Goal: Task Accomplishment & Management: Complete application form

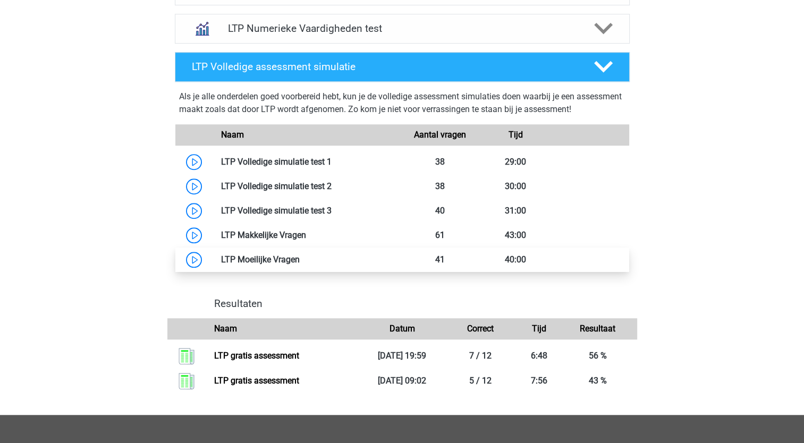
scroll to position [850, 0]
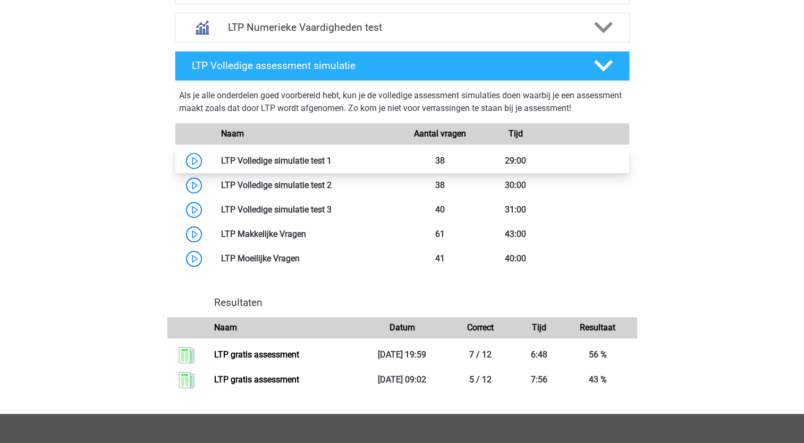
click at [332, 158] on link at bounding box center [332, 161] width 0 height 10
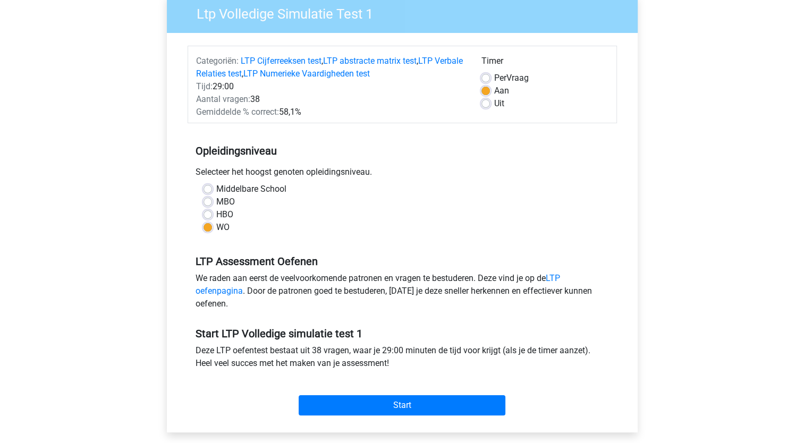
scroll to position [266, 0]
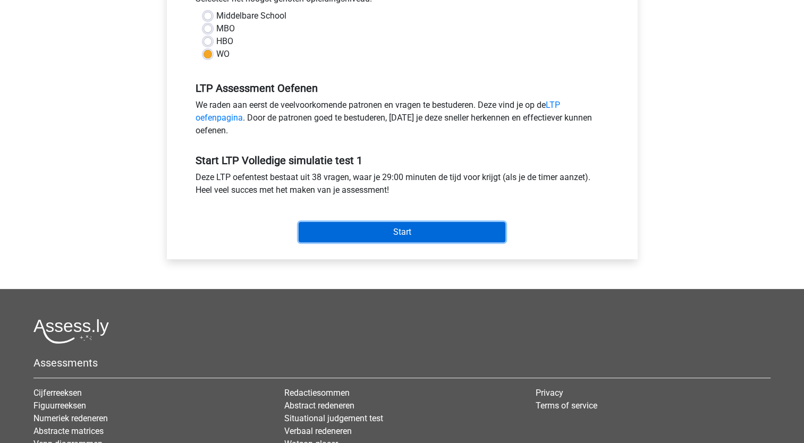
click at [400, 233] on input "Start" at bounding box center [402, 232] width 207 height 20
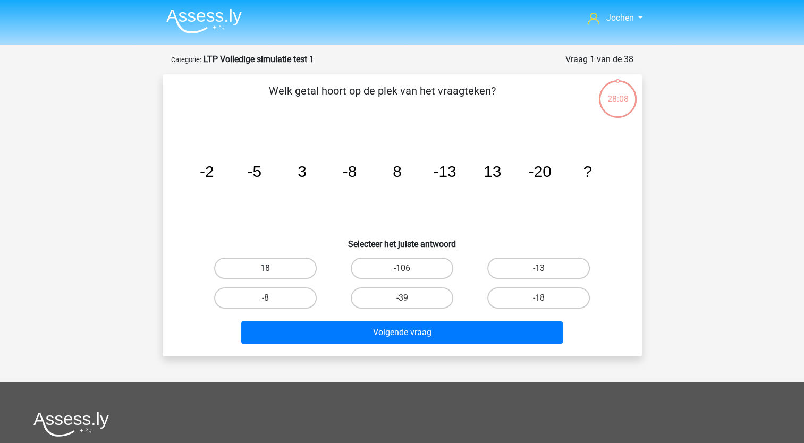
click at [277, 264] on label "18" at bounding box center [265, 268] width 103 height 21
click at [272, 268] on input "18" at bounding box center [268, 271] width 7 height 7
radio input "true"
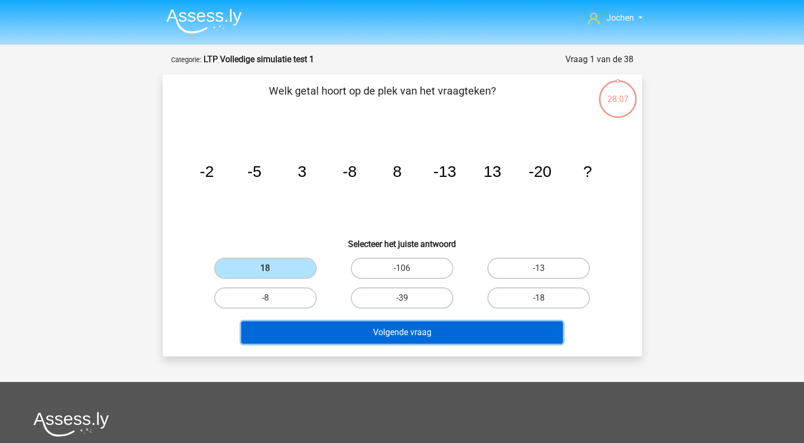
click at [389, 332] on button "Volgende vraag" at bounding box center [402, 333] width 322 height 22
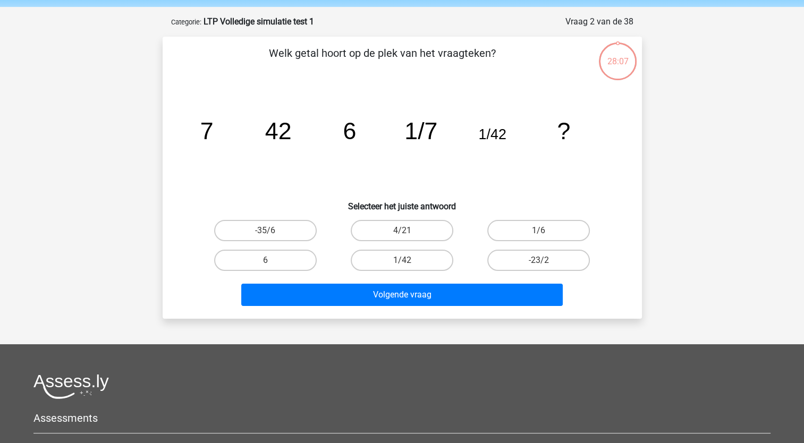
scroll to position [53, 0]
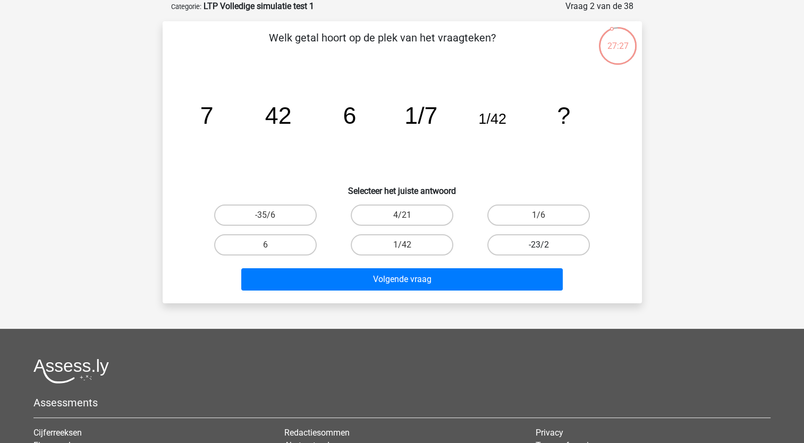
click at [536, 245] on label "-23/2" at bounding box center [538, 244] width 103 height 21
click at [539, 245] on input "-23/2" at bounding box center [542, 248] width 7 height 7
radio input "true"
click at [403, 213] on label "4/21" at bounding box center [402, 215] width 103 height 21
click at [403, 215] on input "4/21" at bounding box center [405, 218] width 7 height 7
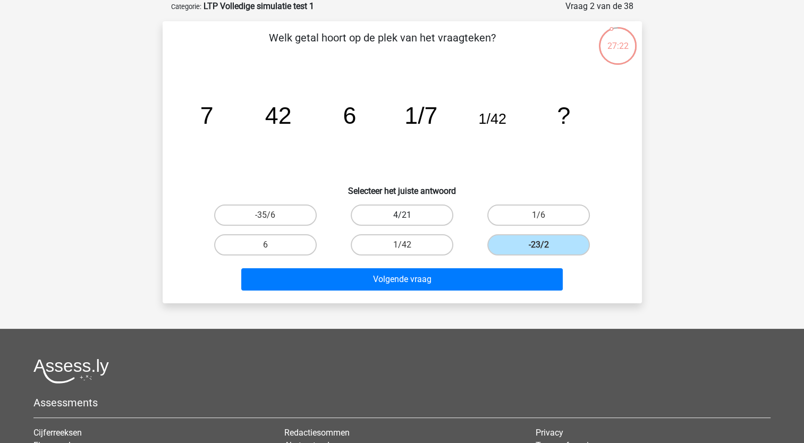
radio input "true"
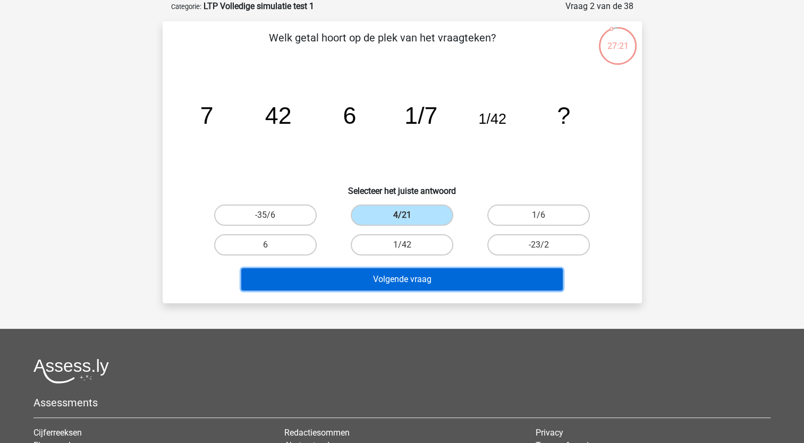
click at [400, 275] on button "Volgende vraag" at bounding box center [402, 279] width 322 height 22
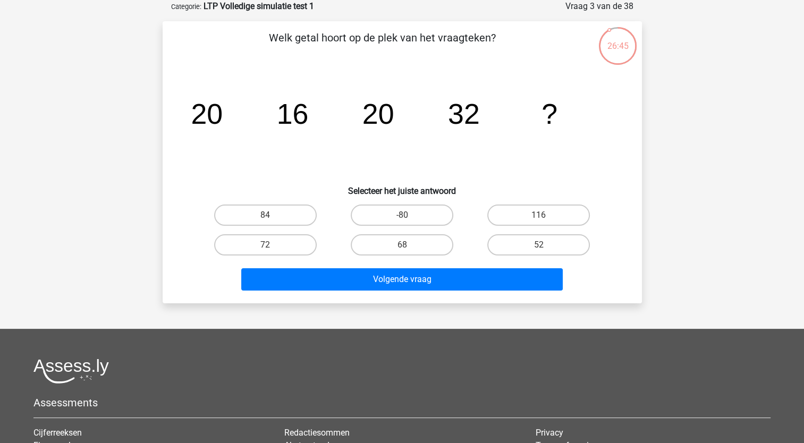
drag, startPoint x: 546, startPoint y: 246, endPoint x: 521, endPoint y: 265, distance: 31.9
click at [545, 246] on div "52" at bounding box center [539, 244] width 128 height 21
click at [527, 244] on label "52" at bounding box center [538, 244] width 103 height 21
click at [539, 245] on input "52" at bounding box center [542, 248] width 7 height 7
radio input "true"
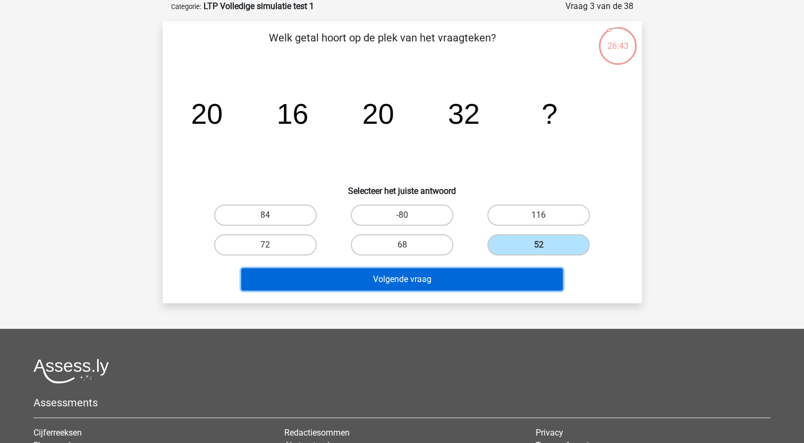
click at [424, 276] on button "Volgende vraag" at bounding box center [402, 279] width 322 height 22
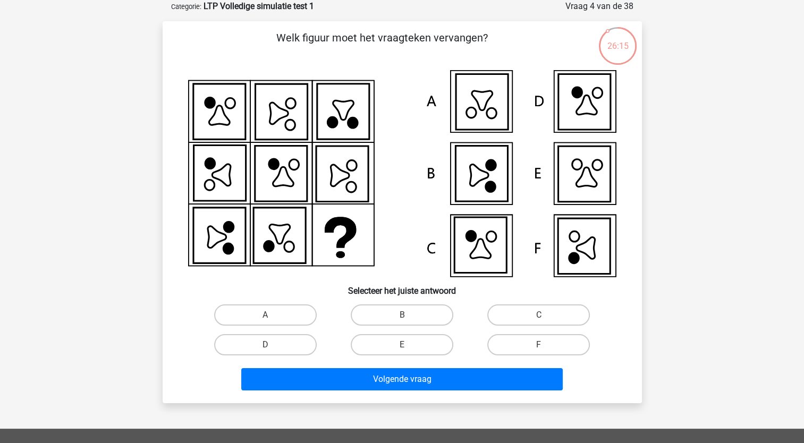
click at [583, 243] on icon at bounding box center [585, 249] width 19 height 22
click at [541, 341] on label "F" at bounding box center [538, 344] width 103 height 21
click at [541, 345] on input "F" at bounding box center [542, 348] width 7 height 7
radio input "true"
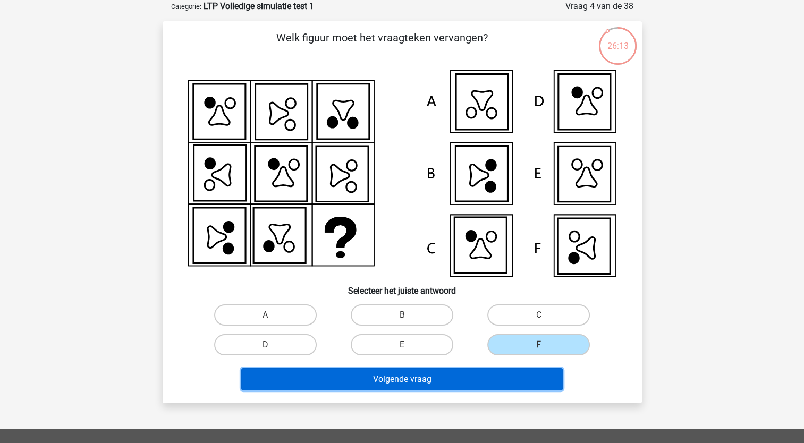
click at [432, 377] on button "Volgende vraag" at bounding box center [402, 379] width 322 height 22
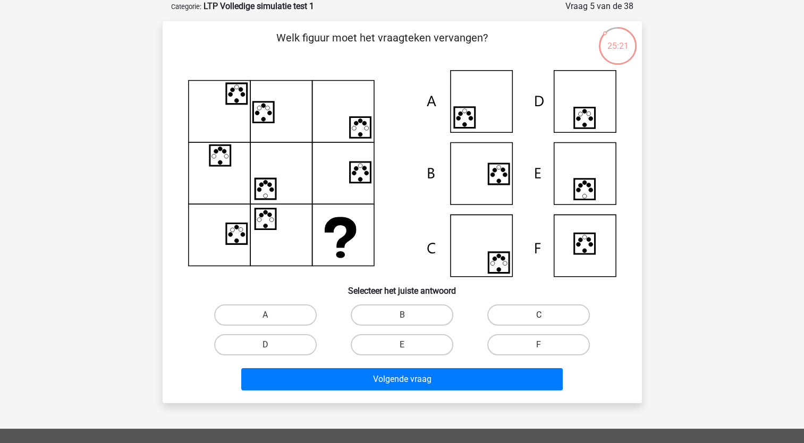
click at [511, 314] on label "C" at bounding box center [538, 315] width 103 height 21
click at [539, 315] on input "C" at bounding box center [542, 318] width 7 height 7
radio input "true"
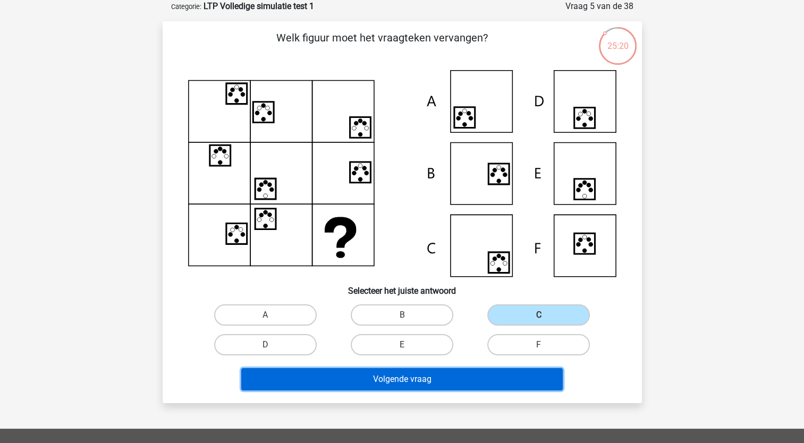
click at [420, 378] on button "Volgende vraag" at bounding box center [402, 379] width 322 height 22
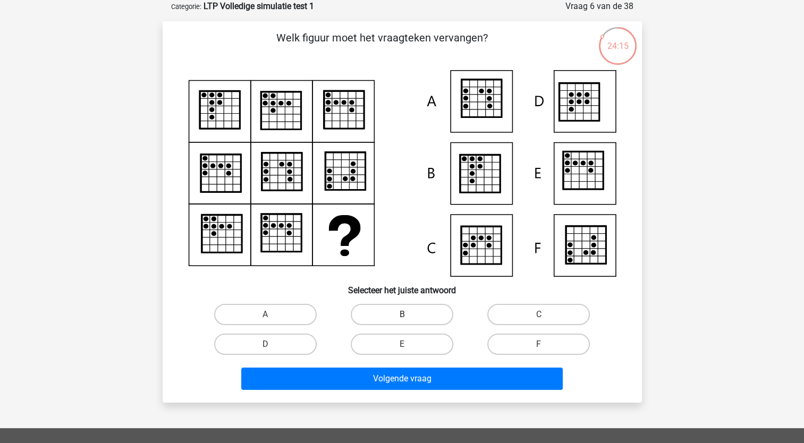
click at [402, 313] on label "B" at bounding box center [402, 314] width 103 height 21
click at [402, 315] on input "B" at bounding box center [405, 318] width 7 height 7
radio input "true"
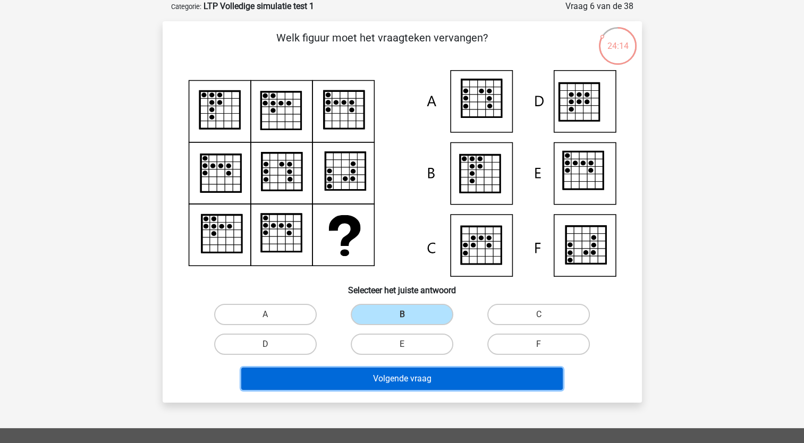
click at [394, 373] on button "Volgende vraag" at bounding box center [402, 379] width 322 height 22
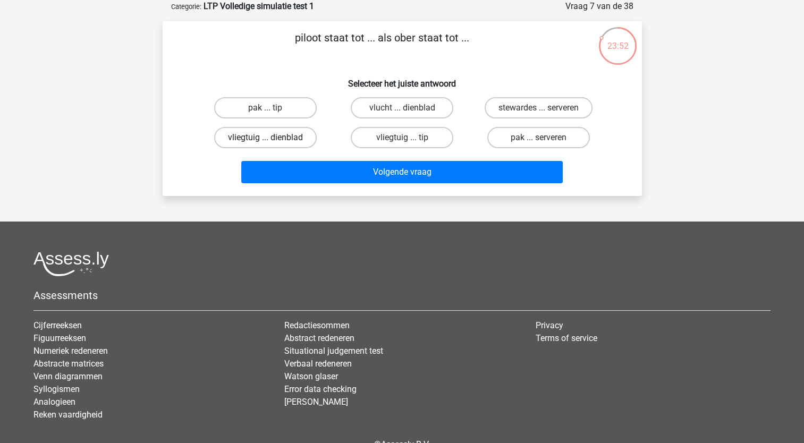
click at [259, 136] on label "vliegtuig ... dienblad" at bounding box center [265, 137] width 103 height 21
click at [265, 138] on input "vliegtuig ... dienblad" at bounding box center [268, 141] width 7 height 7
radio input "true"
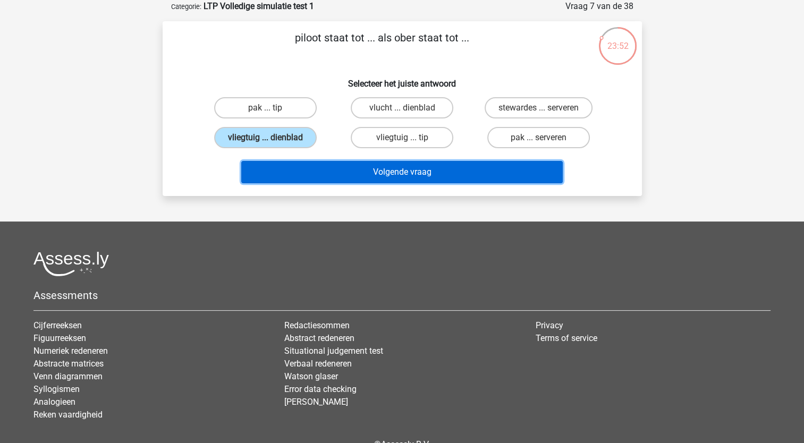
click at [317, 162] on button "Volgende vraag" at bounding box center [402, 172] width 322 height 22
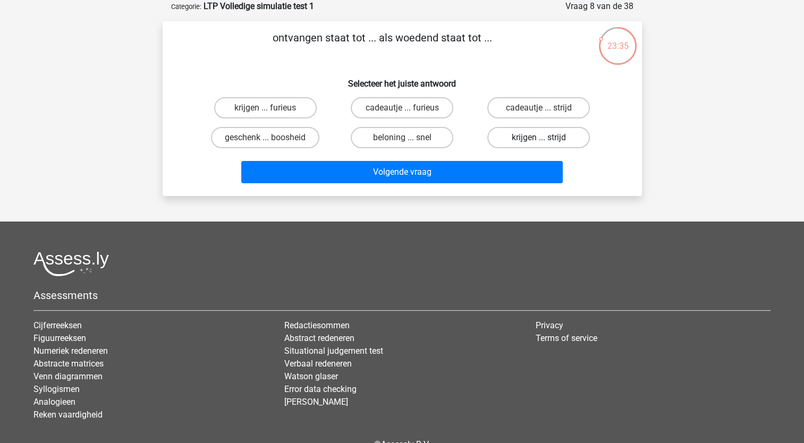
drag, startPoint x: 535, startPoint y: 141, endPoint x: 511, endPoint y: 147, distance: 24.0
click at [534, 141] on label "krijgen ... strijd" at bounding box center [538, 137] width 103 height 21
click at [539, 141] on input "krijgen ... strijd" at bounding box center [542, 141] width 7 height 7
radio input "true"
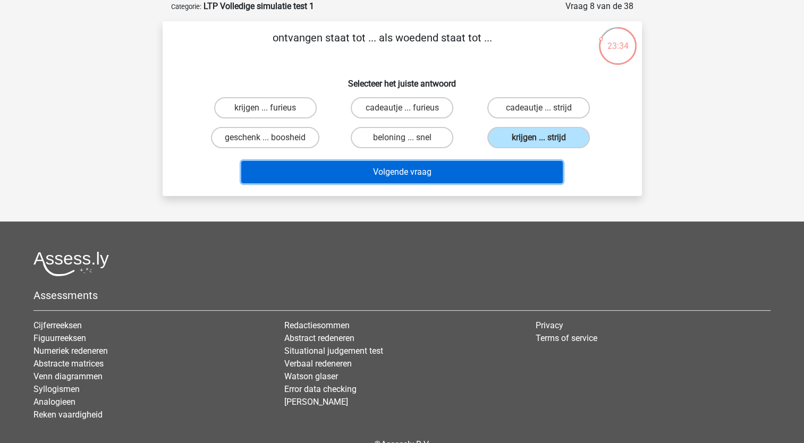
click at [449, 167] on button "Volgende vraag" at bounding box center [402, 172] width 322 height 22
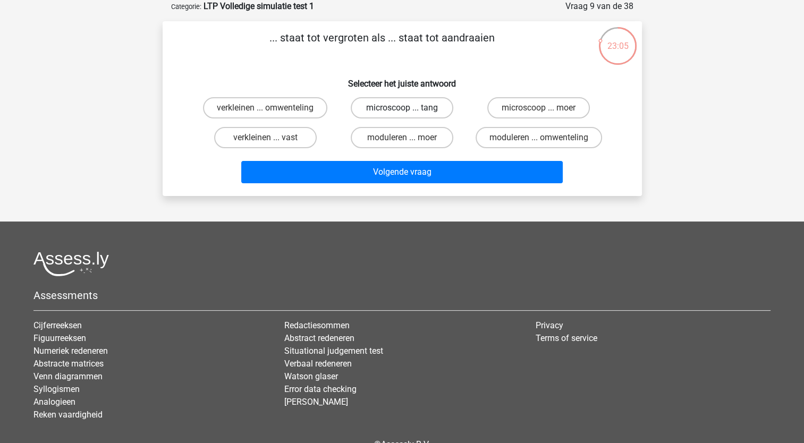
click at [398, 107] on label "microscoop ... tang" at bounding box center [402, 107] width 103 height 21
click at [402, 108] on input "microscoop ... tang" at bounding box center [405, 111] width 7 height 7
radio input "true"
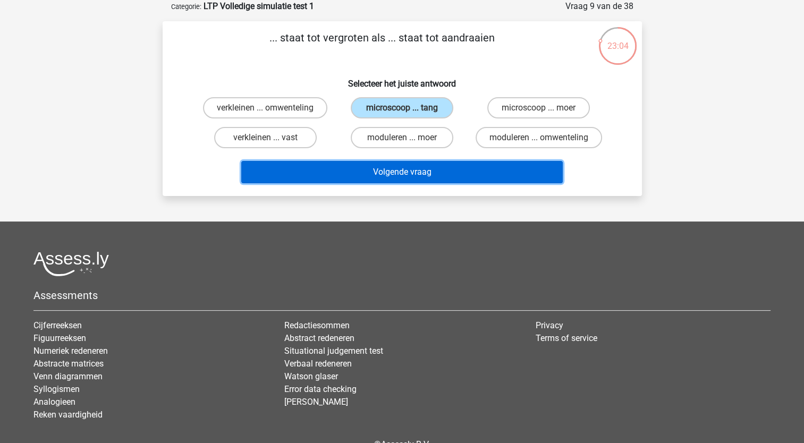
click at [377, 173] on button "Volgende vraag" at bounding box center [402, 172] width 322 height 22
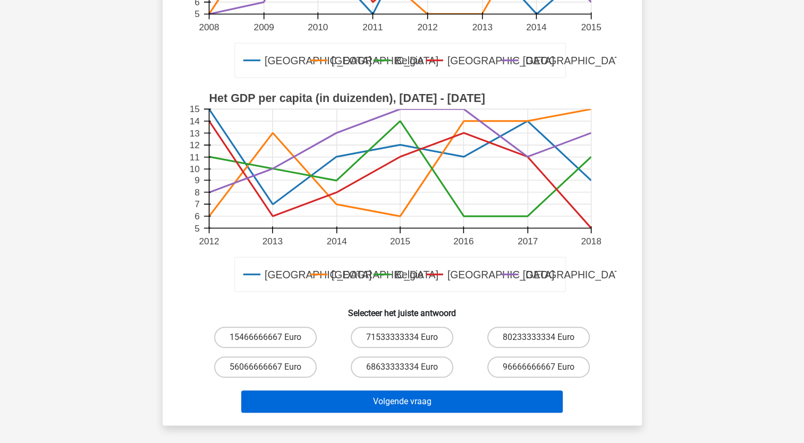
scroll to position [266, 0]
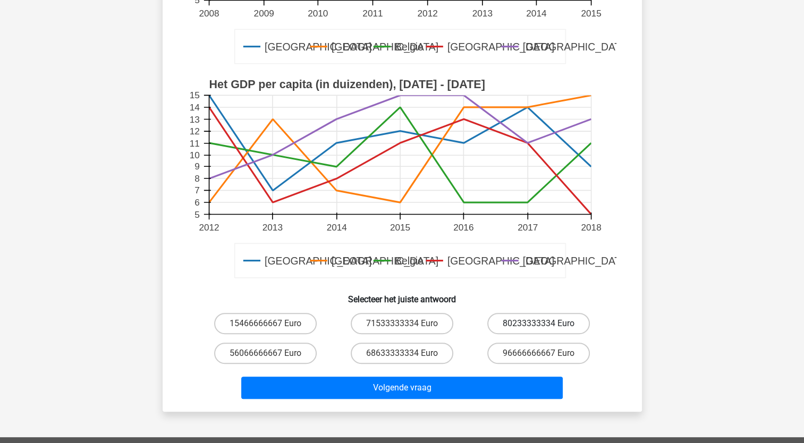
click at [534, 322] on label "80233333334 Euro" at bounding box center [538, 323] width 103 height 21
click at [539, 324] on input "80233333334 Euro" at bounding box center [542, 327] width 7 height 7
radio input "true"
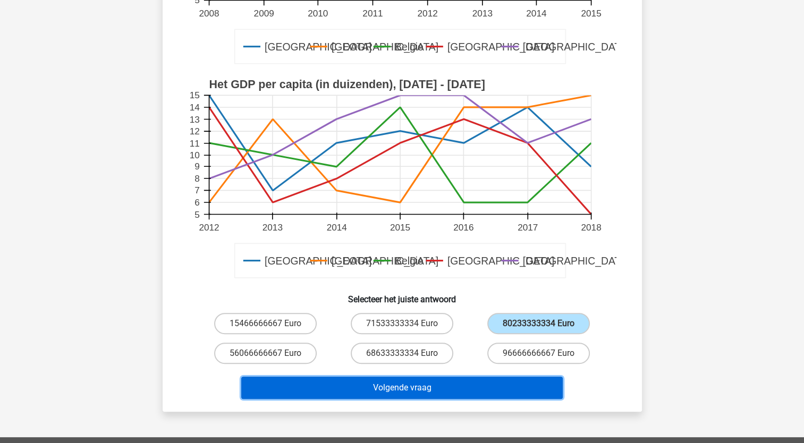
click at [364, 390] on button "Volgende vraag" at bounding box center [402, 388] width 322 height 22
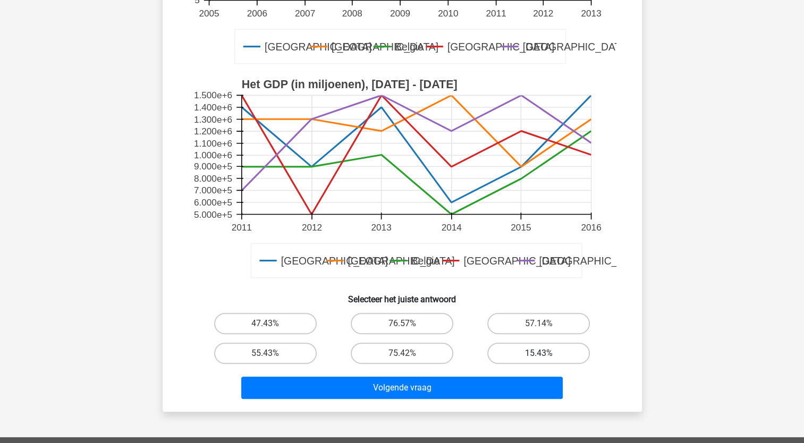
click at [543, 352] on label "15.43%" at bounding box center [538, 353] width 103 height 21
click at [543, 353] on input "15.43%" at bounding box center [542, 356] width 7 height 7
radio input "true"
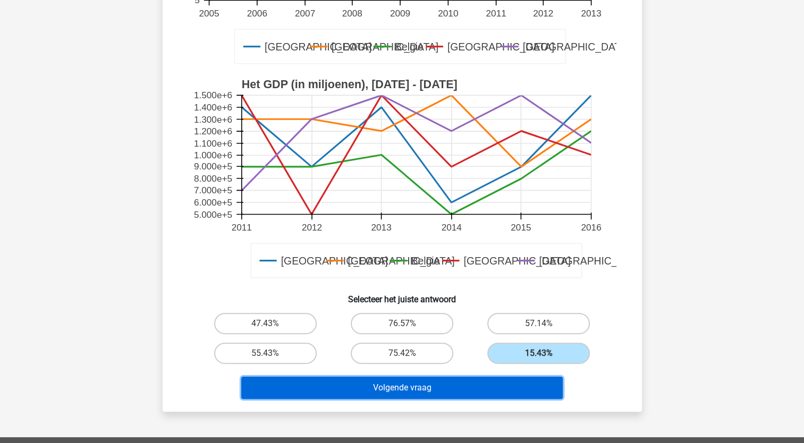
click at [407, 387] on button "Volgende vraag" at bounding box center [402, 388] width 322 height 22
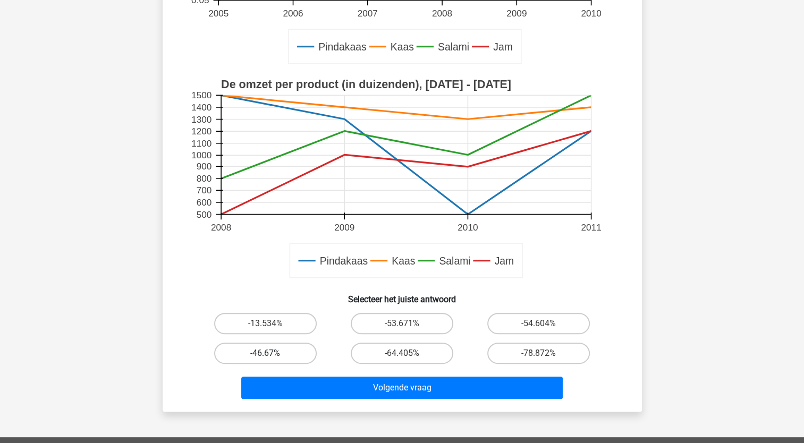
click at [276, 350] on label "-46.67%" at bounding box center [265, 353] width 103 height 21
click at [272, 353] on input "-46.67%" at bounding box center [268, 356] width 7 height 7
radio input "true"
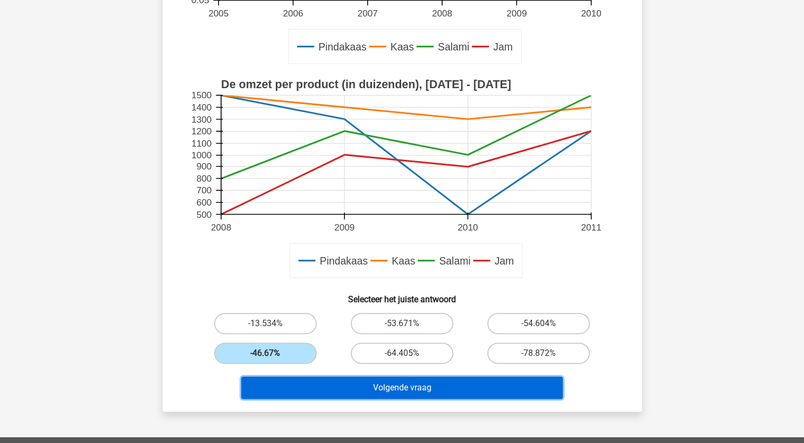
click at [344, 384] on button "Volgende vraag" at bounding box center [402, 388] width 322 height 22
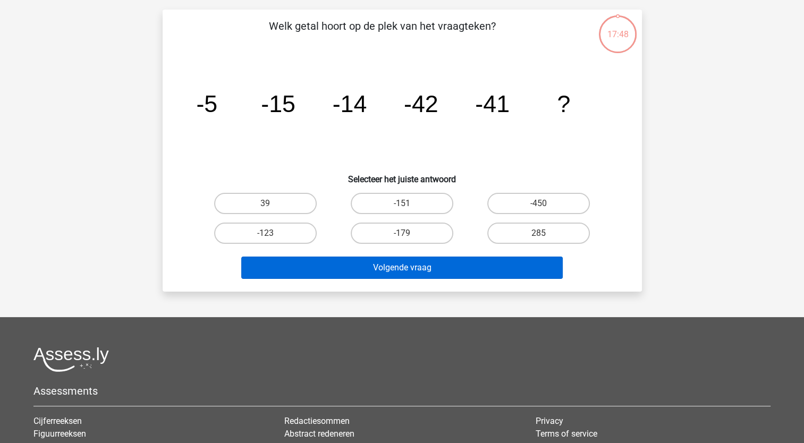
scroll to position [53, 0]
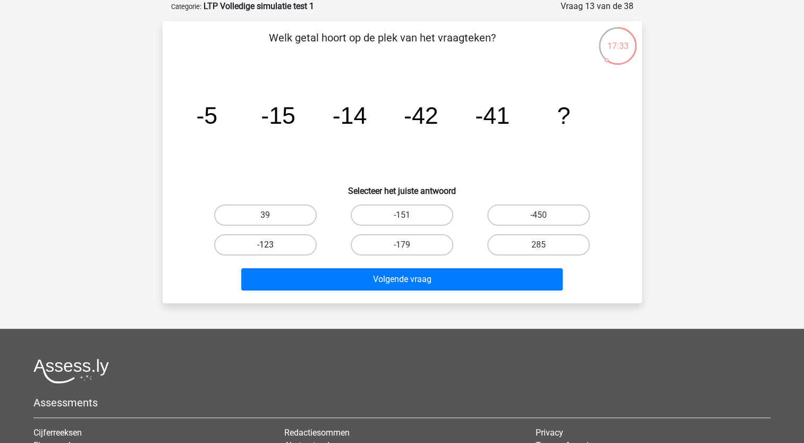
click at [296, 246] on label "-123" at bounding box center [265, 244] width 103 height 21
click at [272, 246] on input "-123" at bounding box center [268, 248] width 7 height 7
radio input "true"
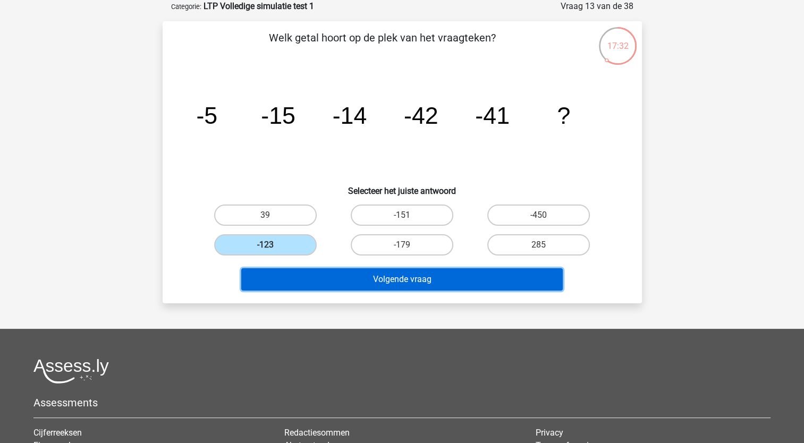
click at [319, 276] on button "Volgende vraag" at bounding box center [402, 279] width 322 height 22
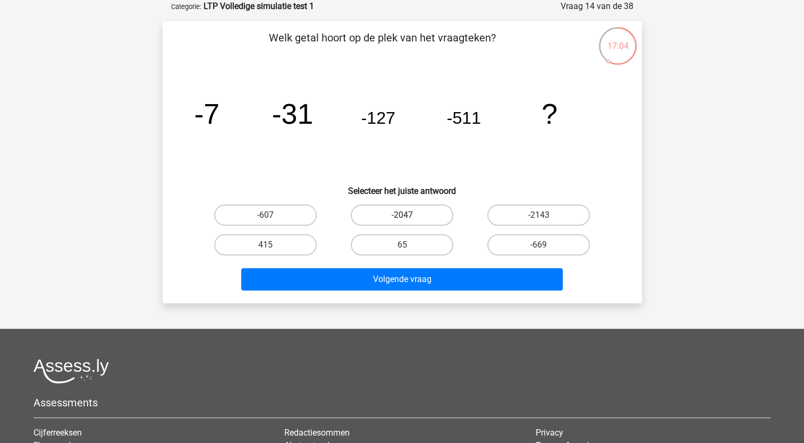
click at [408, 214] on label "-2047" at bounding box center [402, 215] width 103 height 21
click at [408, 215] on input "-2047" at bounding box center [405, 218] width 7 height 7
radio input "true"
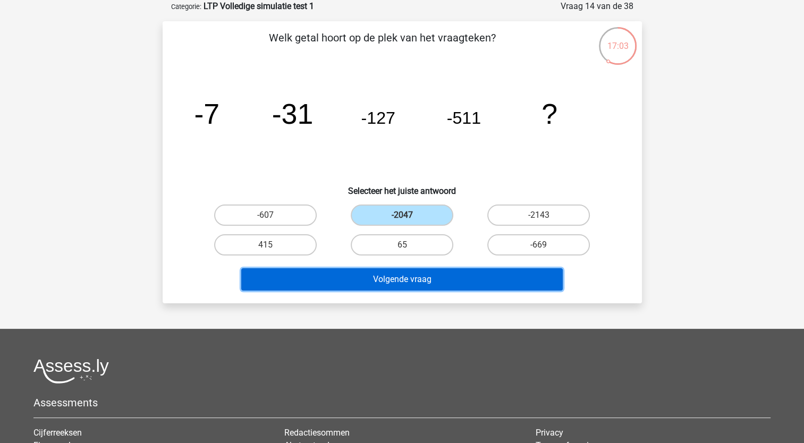
click at [411, 280] on button "Volgende vraag" at bounding box center [402, 279] width 322 height 22
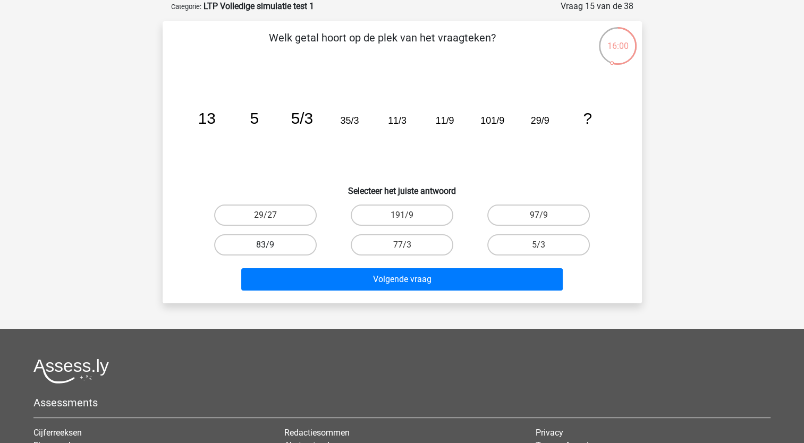
click at [271, 243] on label "83/9" at bounding box center [265, 244] width 103 height 21
click at [271, 245] on input "83/9" at bounding box center [268, 248] width 7 height 7
radio input "true"
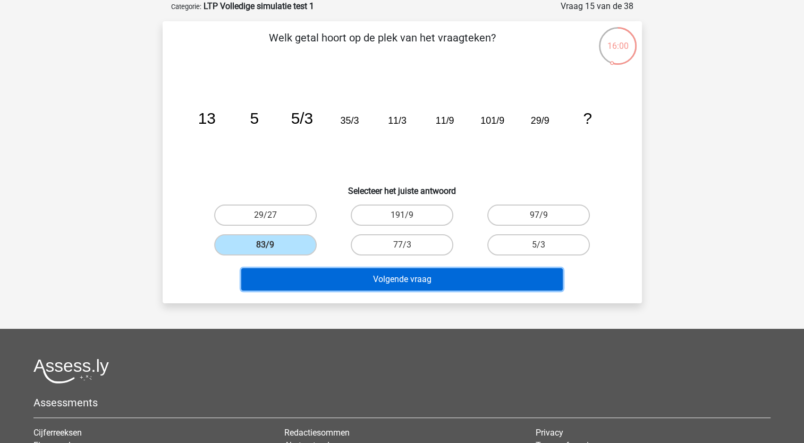
click at [340, 282] on button "Volgende vraag" at bounding box center [402, 279] width 322 height 22
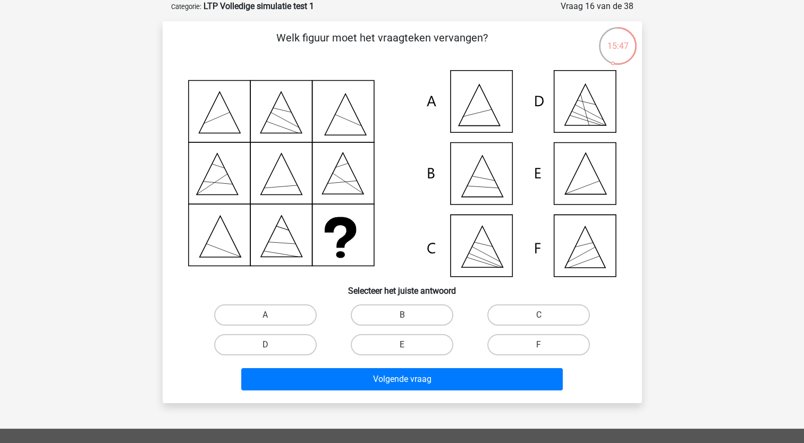
click at [576, 182] on icon at bounding box center [402, 173] width 428 height 207
click at [407, 339] on label "E" at bounding box center [402, 344] width 103 height 21
click at [407, 345] on input "E" at bounding box center [405, 348] width 7 height 7
radio input "true"
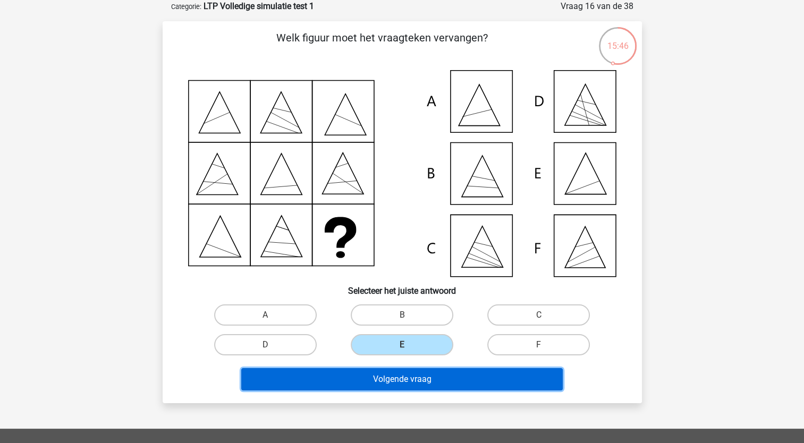
click at [402, 387] on button "Volgende vraag" at bounding box center [402, 379] width 322 height 22
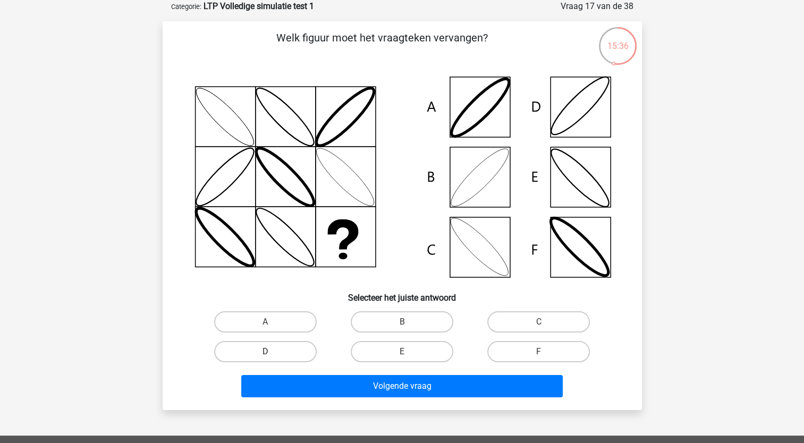
click at [272, 352] on label "D" at bounding box center [265, 351] width 103 height 21
click at [272, 352] on input "D" at bounding box center [268, 355] width 7 height 7
radio input "true"
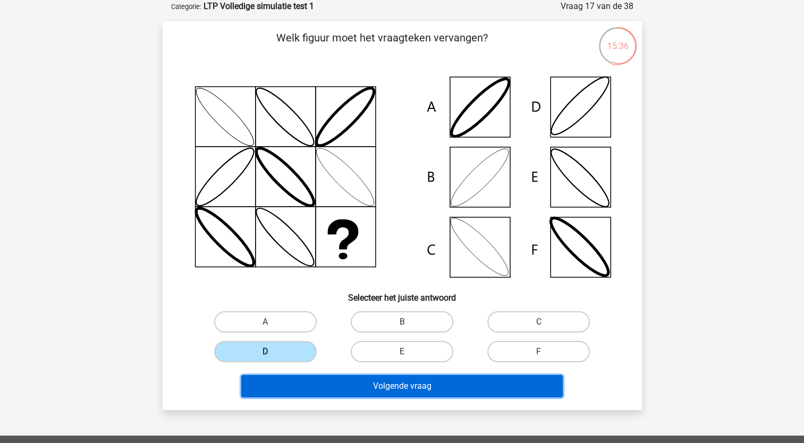
click at [311, 388] on button "Volgende vraag" at bounding box center [402, 386] width 322 height 22
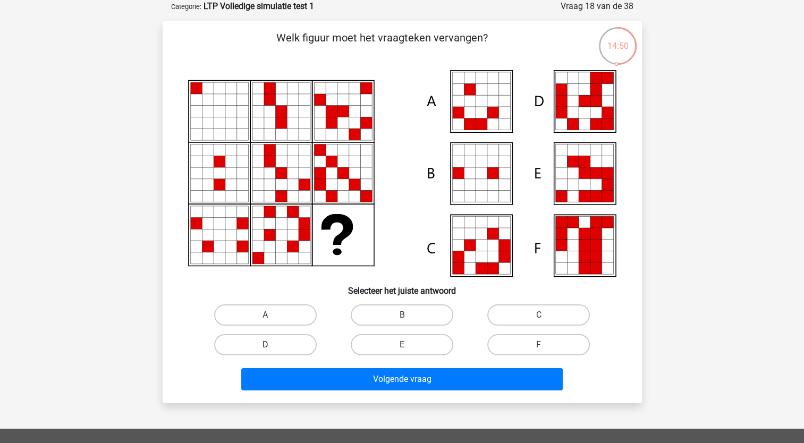
click at [283, 341] on label "D" at bounding box center [265, 344] width 103 height 21
click at [272, 345] on input "D" at bounding box center [268, 348] width 7 height 7
radio input "true"
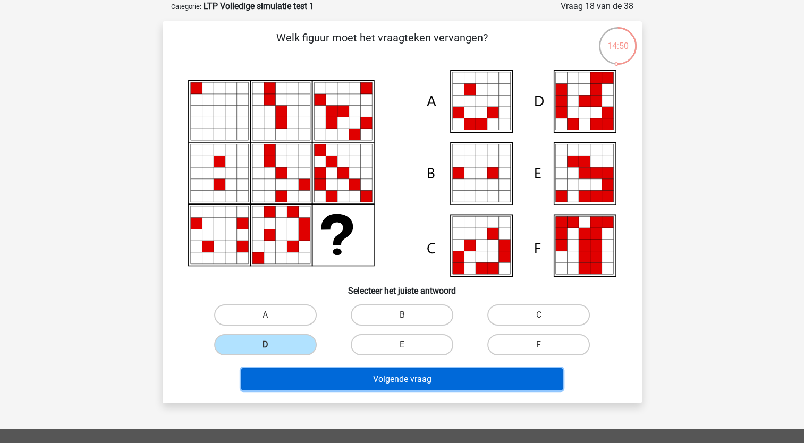
click at [328, 374] on button "Volgende vraag" at bounding box center [402, 379] width 322 height 22
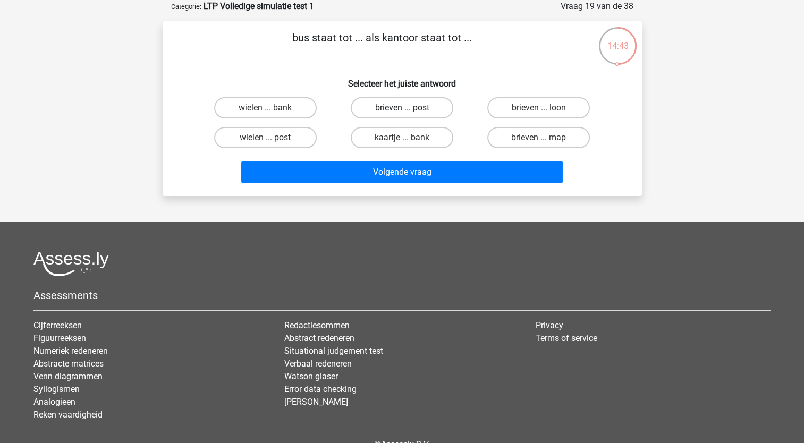
click at [400, 106] on label "brieven ... post" at bounding box center [402, 107] width 103 height 21
click at [402, 108] on input "brieven ... post" at bounding box center [405, 111] width 7 height 7
radio input "true"
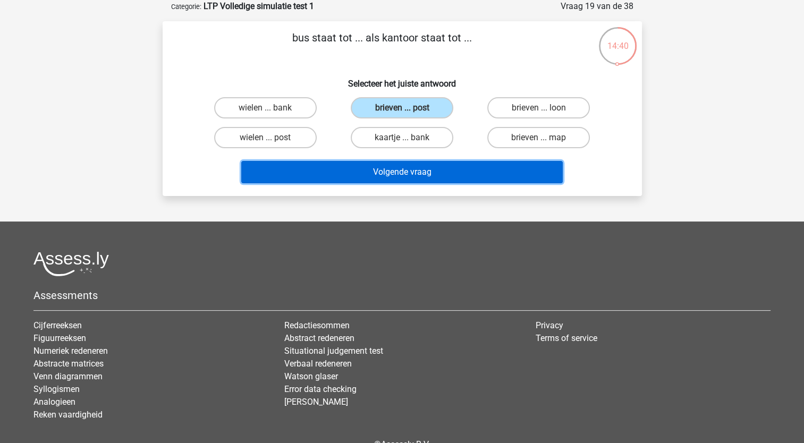
click at [383, 171] on button "Volgende vraag" at bounding box center [402, 172] width 322 height 22
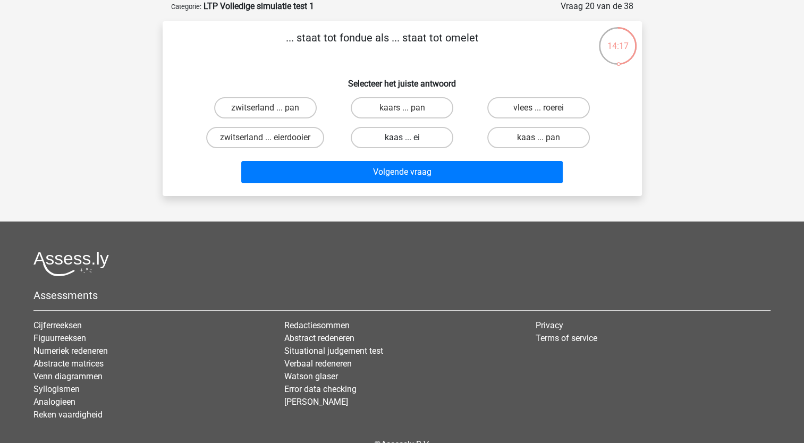
click at [415, 135] on label "kaas ... ei" at bounding box center [402, 137] width 103 height 21
click at [409, 138] on input "kaas ... ei" at bounding box center [405, 141] width 7 height 7
radio input "true"
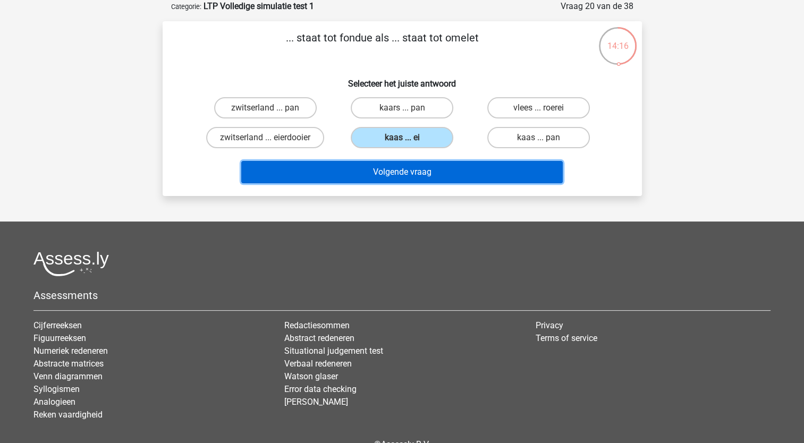
click at [410, 164] on button "Volgende vraag" at bounding box center [402, 172] width 322 height 22
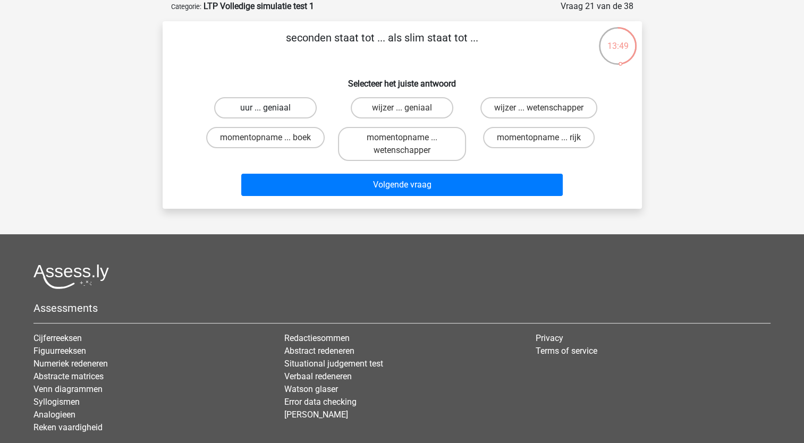
click at [291, 103] on label "uur ... geniaal" at bounding box center [265, 107] width 103 height 21
click at [272, 108] on input "uur ... geniaal" at bounding box center [268, 111] width 7 height 7
radio input "true"
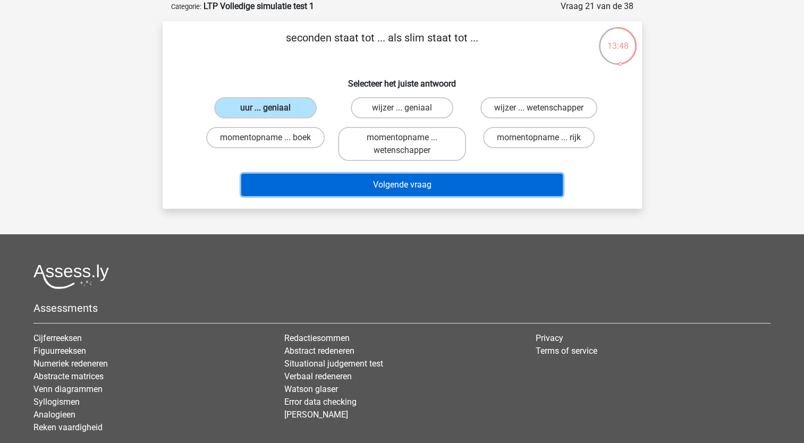
click at [383, 181] on button "Volgende vraag" at bounding box center [402, 185] width 322 height 22
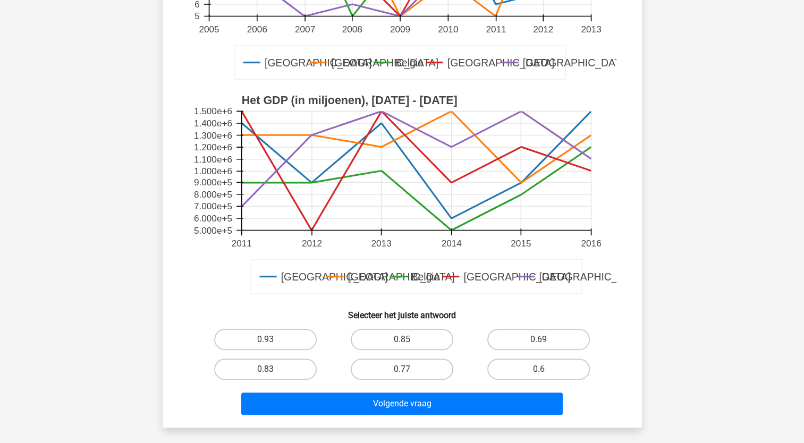
scroll to position [266, 0]
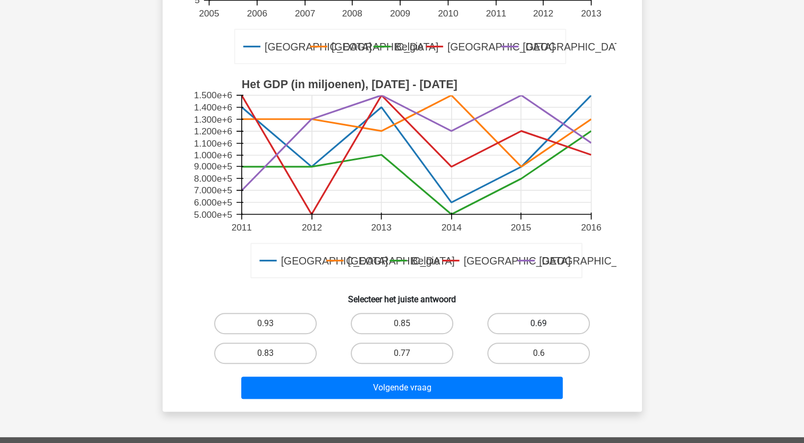
click at [515, 318] on label "0.69" at bounding box center [538, 323] width 103 height 21
click at [539, 324] on input "0.69" at bounding box center [542, 327] width 7 height 7
radio input "true"
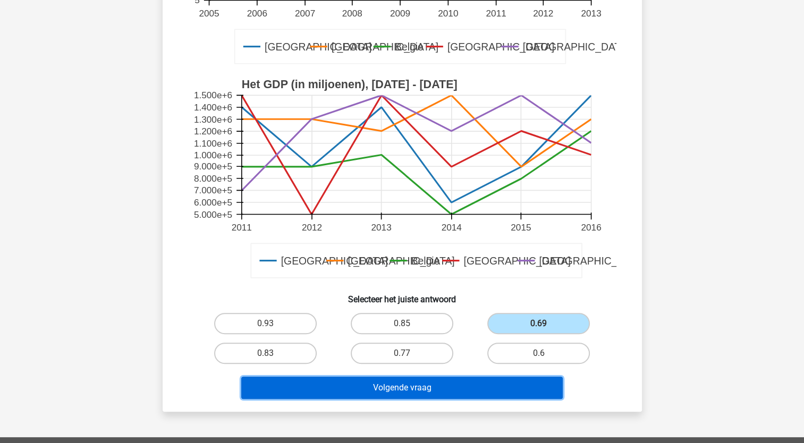
click at [443, 390] on button "Volgende vraag" at bounding box center [402, 388] width 322 height 22
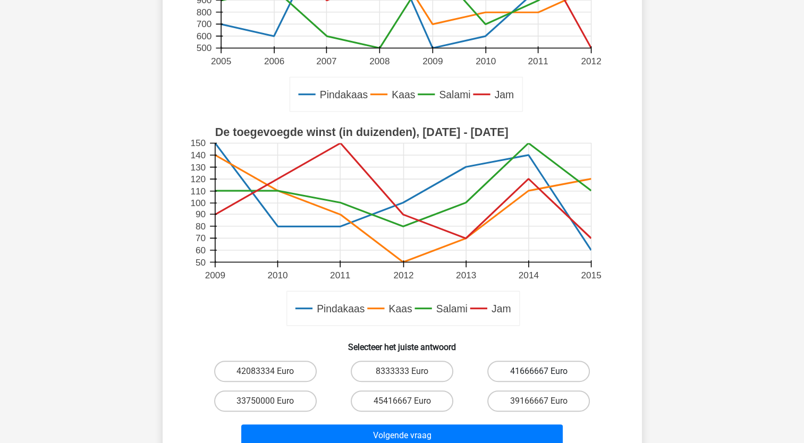
click at [521, 371] on label "41666667 Euro" at bounding box center [538, 371] width 103 height 21
click at [539, 372] on input "41666667 Euro" at bounding box center [542, 375] width 7 height 7
radio input "true"
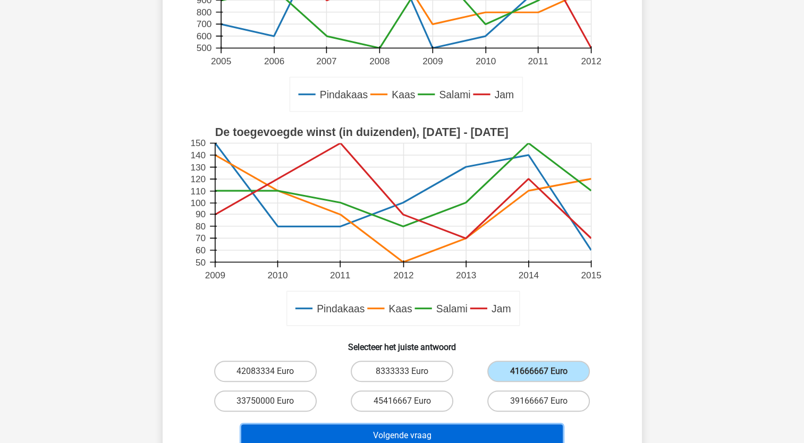
click at [444, 433] on button "Volgende vraag" at bounding box center [402, 436] width 322 height 22
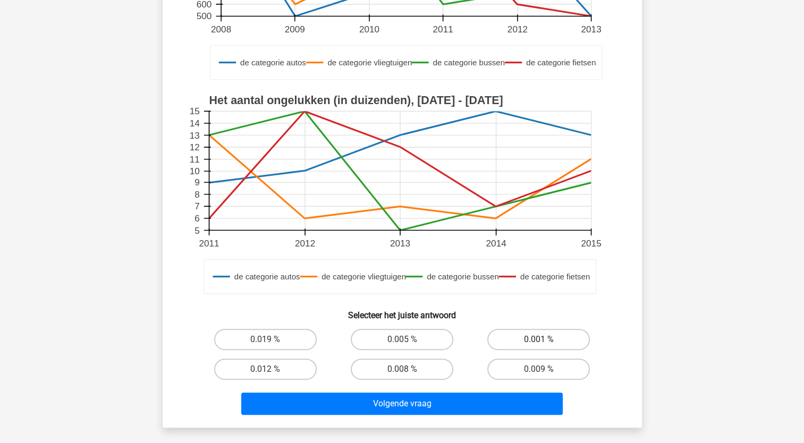
click at [535, 337] on label "0.001 %" at bounding box center [538, 339] width 103 height 21
click at [539, 340] on input "0.001 %" at bounding box center [542, 343] width 7 height 7
radio input "true"
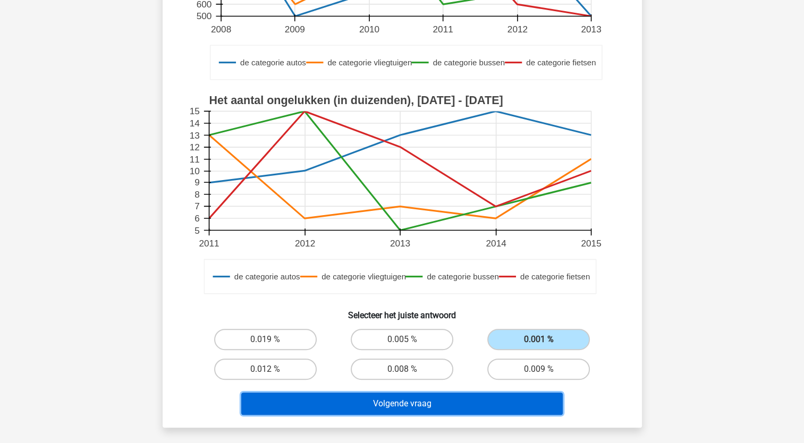
click at [392, 402] on button "Volgende vraag" at bounding box center [402, 404] width 322 height 22
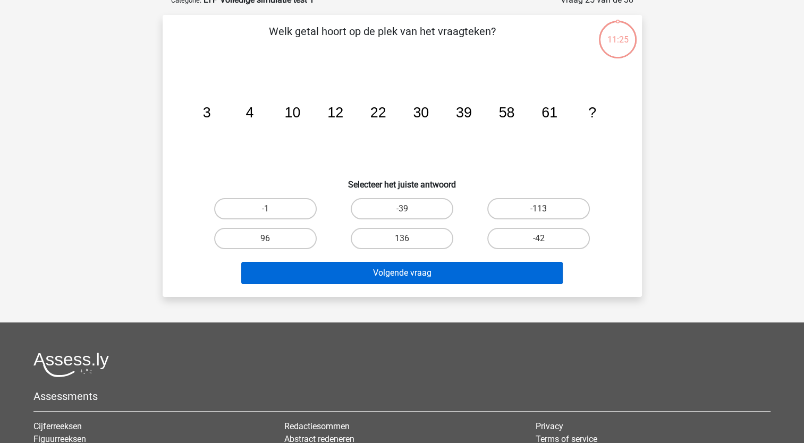
scroll to position [53, 0]
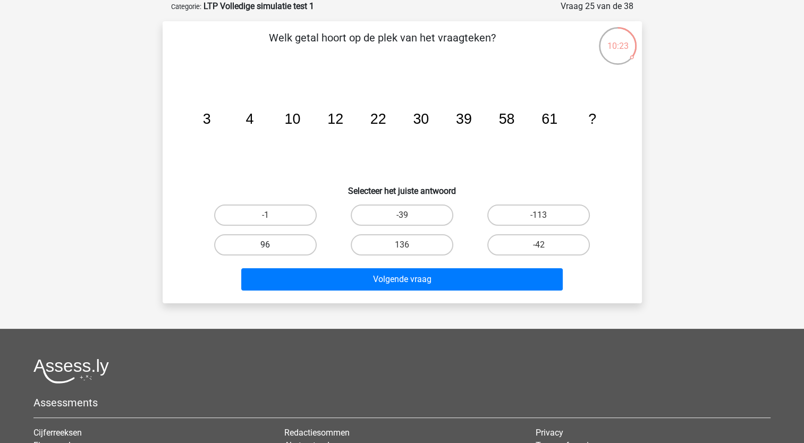
click at [274, 246] on label "96" at bounding box center [265, 244] width 103 height 21
click at [272, 246] on input "96" at bounding box center [268, 248] width 7 height 7
radio input "true"
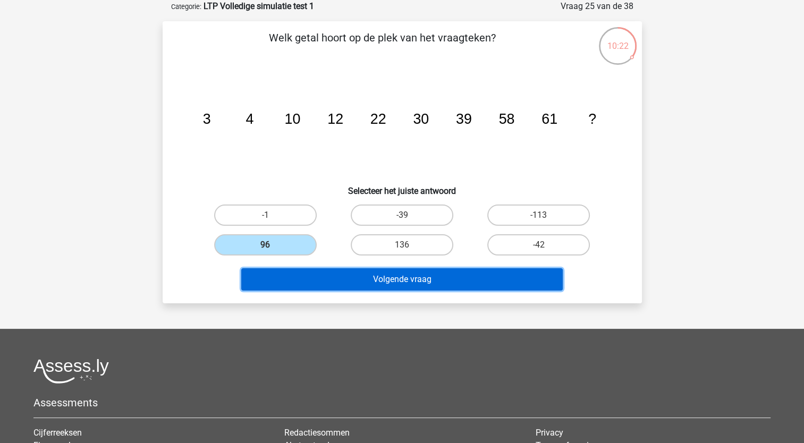
click at [356, 288] on button "Volgende vraag" at bounding box center [402, 279] width 322 height 22
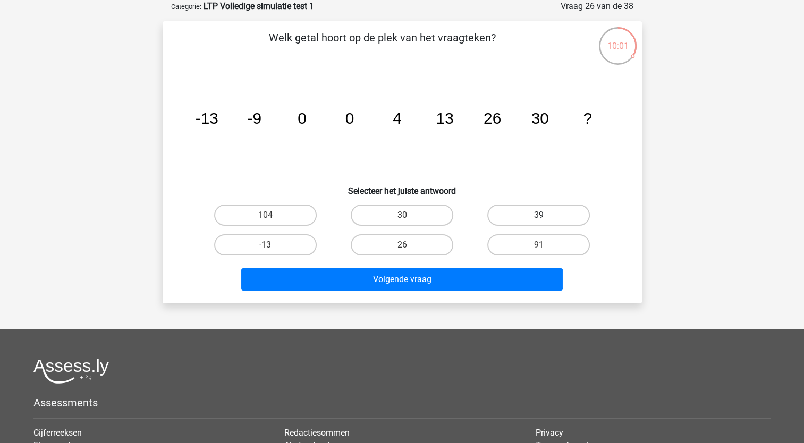
drag, startPoint x: 546, startPoint y: 209, endPoint x: 529, endPoint y: 223, distance: 22.3
click at [546, 209] on label "39" at bounding box center [538, 215] width 103 height 21
click at [546, 215] on input "39" at bounding box center [542, 218] width 7 height 7
radio input "true"
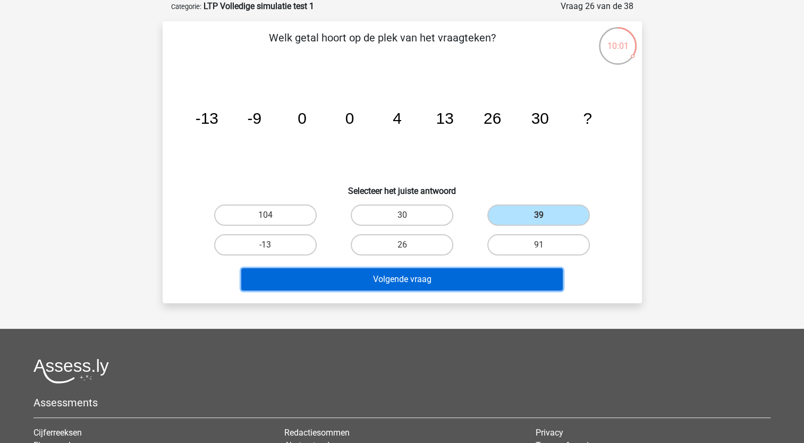
click at [437, 279] on button "Volgende vraag" at bounding box center [402, 279] width 322 height 22
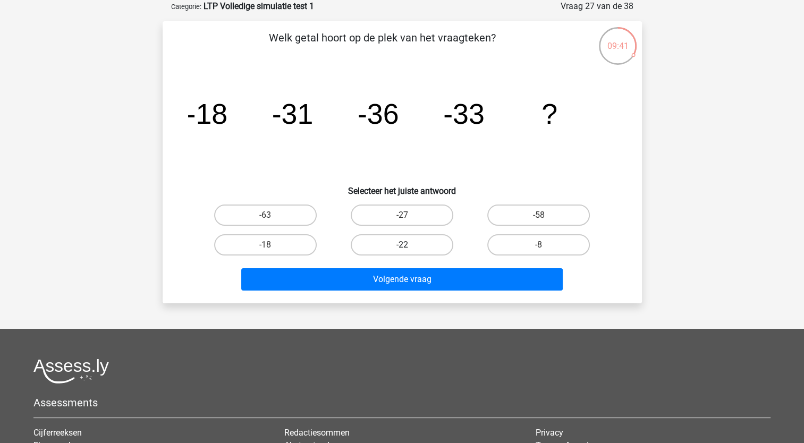
click at [412, 248] on label "-22" at bounding box center [402, 244] width 103 height 21
click at [409, 248] on input "-22" at bounding box center [405, 248] width 7 height 7
radio input "true"
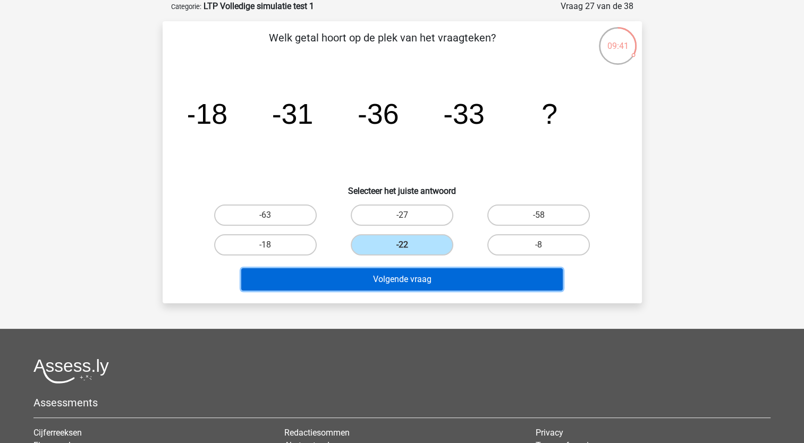
click at [395, 280] on button "Volgende vraag" at bounding box center [402, 279] width 322 height 22
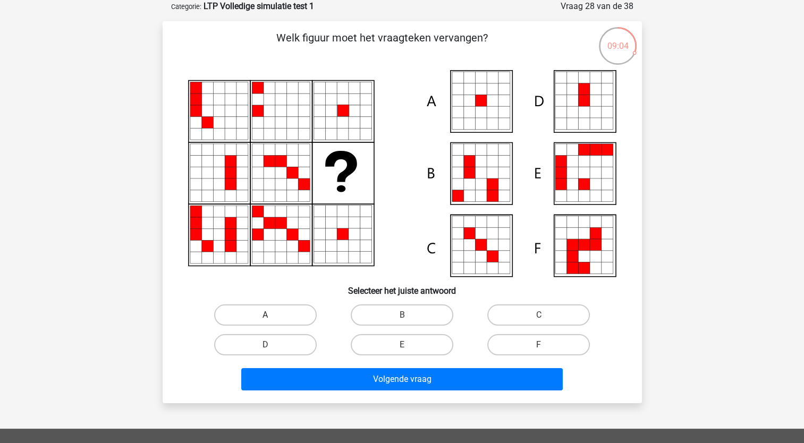
click at [292, 311] on label "A" at bounding box center [265, 315] width 103 height 21
click at [272, 315] on input "A" at bounding box center [268, 318] width 7 height 7
radio input "true"
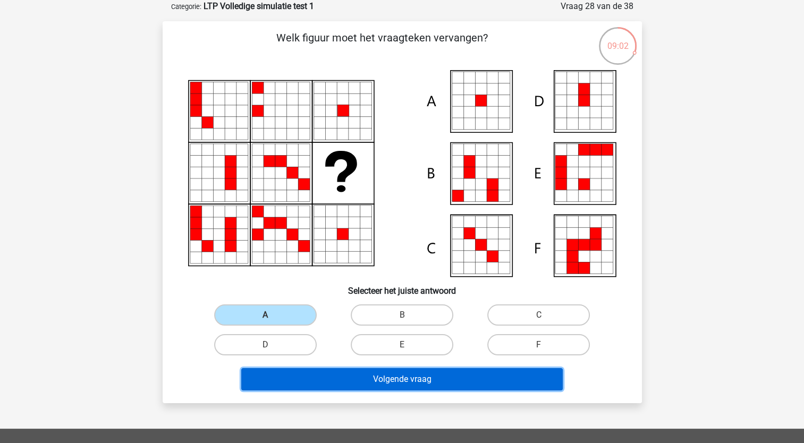
click at [325, 380] on button "Volgende vraag" at bounding box center [402, 379] width 322 height 22
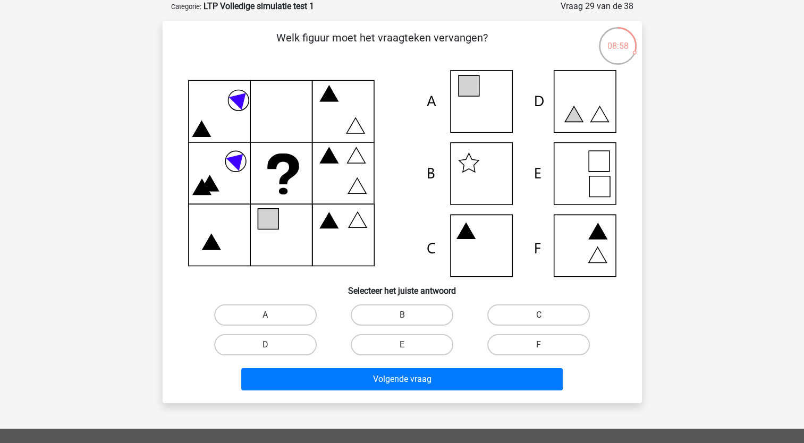
click at [296, 312] on label "A" at bounding box center [265, 315] width 103 height 21
click at [272, 315] on input "A" at bounding box center [268, 318] width 7 height 7
radio input "true"
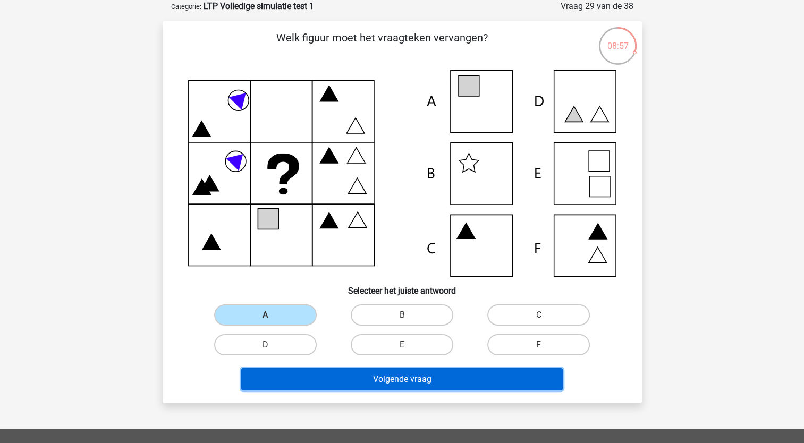
click at [324, 374] on button "Volgende vraag" at bounding box center [402, 379] width 322 height 22
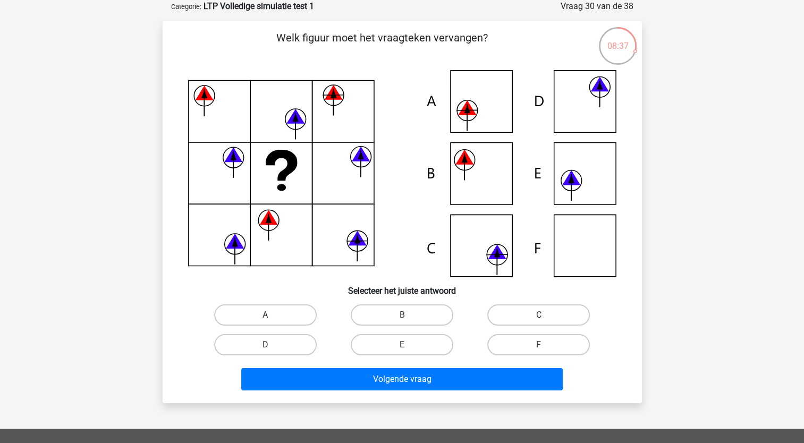
click at [271, 313] on label "A" at bounding box center [265, 315] width 103 height 21
click at [271, 315] on input "A" at bounding box center [268, 318] width 7 height 7
radio input "true"
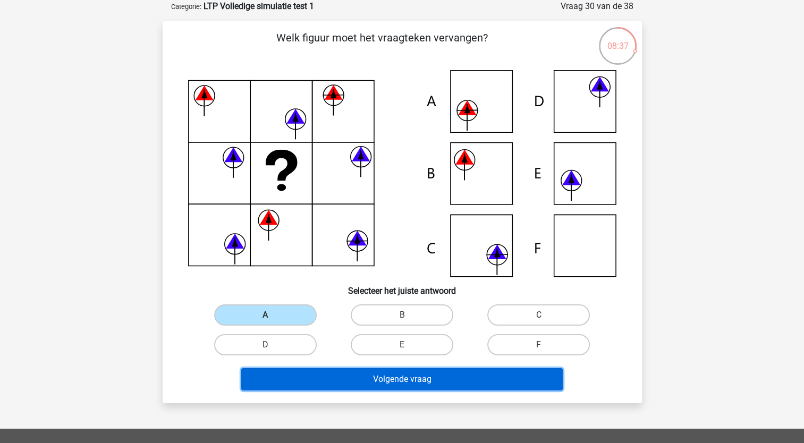
click at [322, 368] on button "Volgende vraag" at bounding box center [402, 379] width 322 height 22
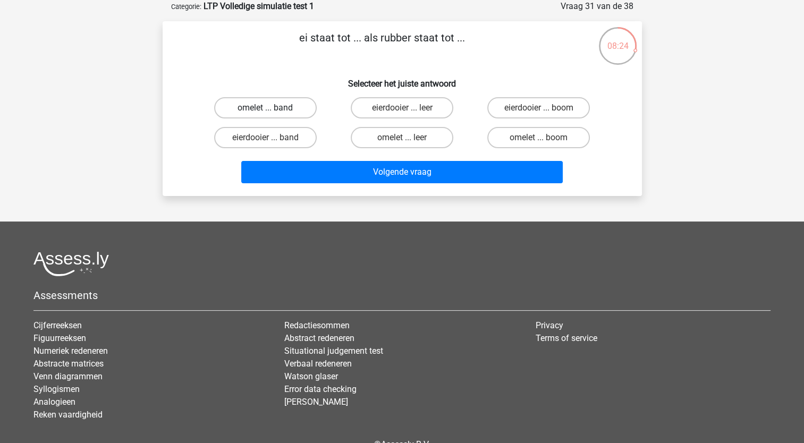
click at [280, 106] on label "omelet ... band" at bounding box center [265, 107] width 103 height 21
click at [272, 108] on input "omelet ... band" at bounding box center [268, 111] width 7 height 7
radio input "true"
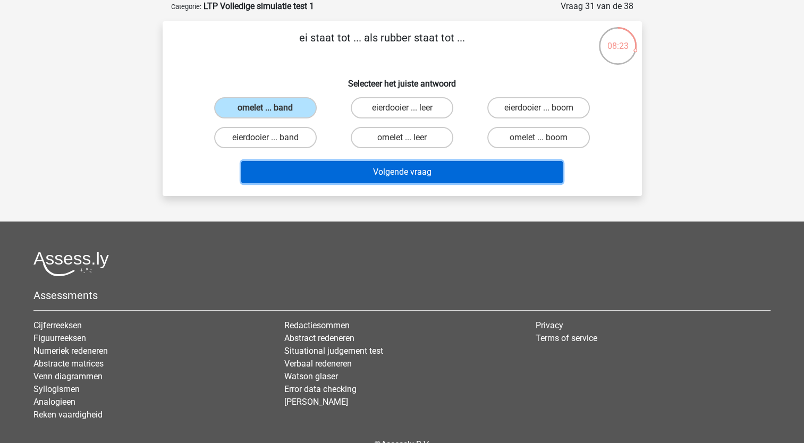
click at [337, 164] on button "Volgende vraag" at bounding box center [402, 172] width 322 height 22
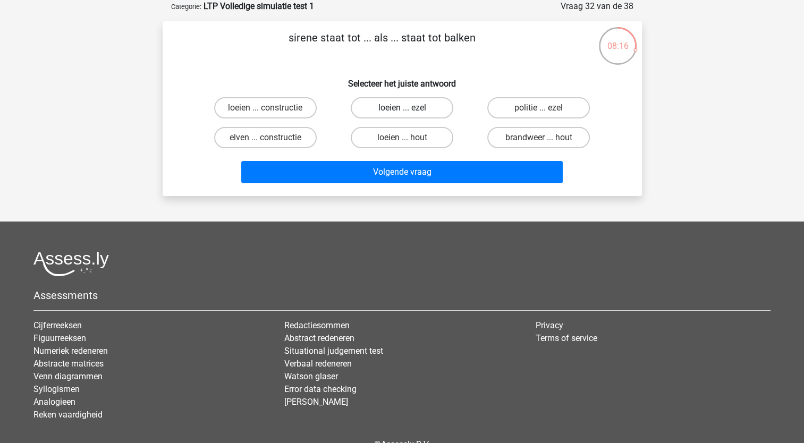
click at [398, 105] on label "loeien ... ezel" at bounding box center [402, 107] width 103 height 21
click at [402, 108] on input "loeien ... ezel" at bounding box center [405, 111] width 7 height 7
radio input "true"
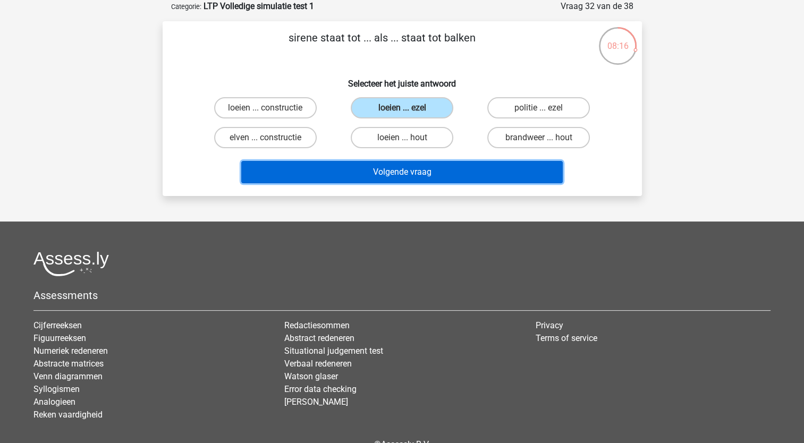
click at [383, 173] on button "Volgende vraag" at bounding box center [402, 172] width 322 height 22
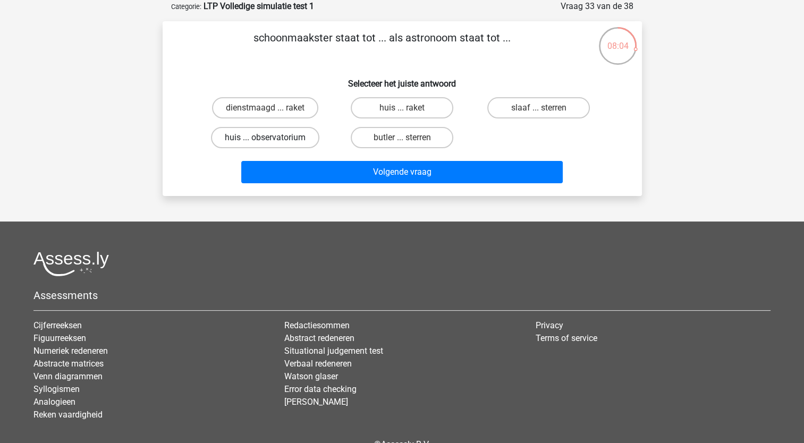
click at [254, 136] on label "huis ... observatorium" at bounding box center [265, 137] width 108 height 21
click at [265, 138] on input "huis ... observatorium" at bounding box center [268, 141] width 7 height 7
radio input "true"
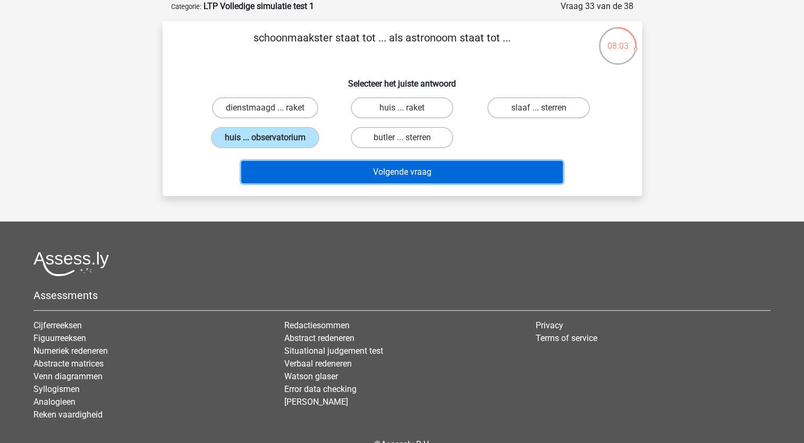
click at [330, 165] on button "Volgende vraag" at bounding box center [402, 172] width 322 height 22
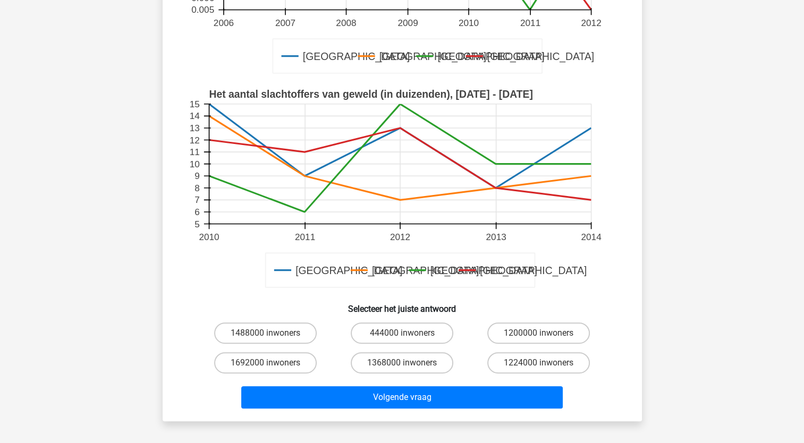
scroll to position [266, 0]
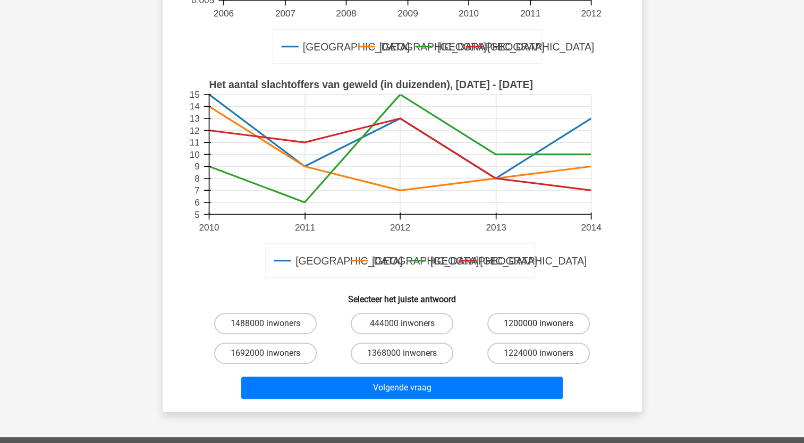
drag, startPoint x: 520, startPoint y: 321, endPoint x: 500, endPoint y: 333, distance: 23.3
click at [519, 321] on label "1200000 inwoners" at bounding box center [538, 323] width 103 height 21
click at [539, 324] on input "1200000 inwoners" at bounding box center [542, 327] width 7 height 7
radio input "true"
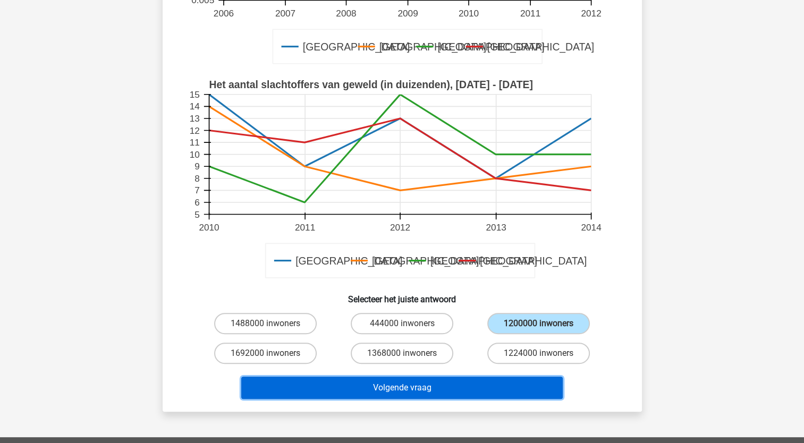
click at [407, 392] on button "Volgende vraag" at bounding box center [402, 388] width 322 height 22
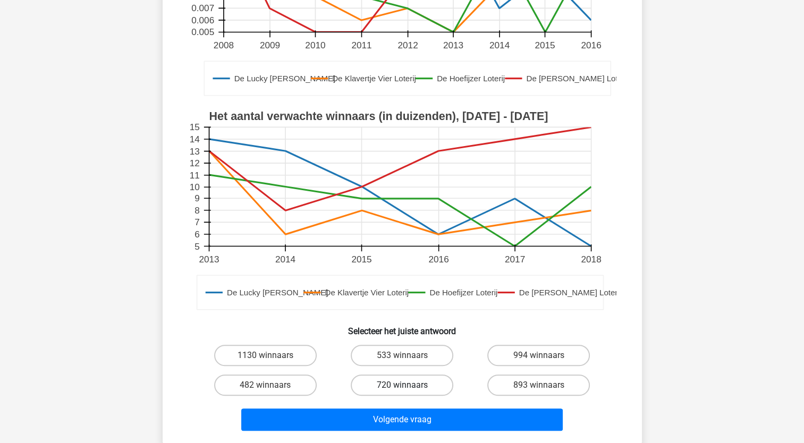
click at [395, 381] on label "720 winnaars" at bounding box center [402, 385] width 103 height 21
click at [402, 385] on input "720 winnaars" at bounding box center [405, 388] width 7 height 7
radio input "true"
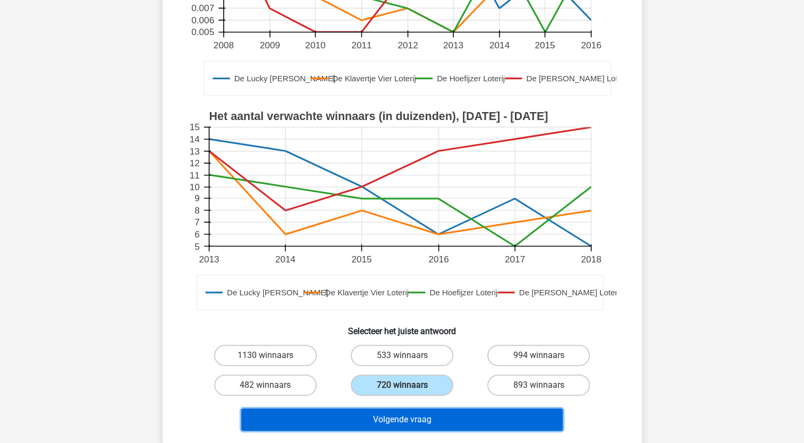
click at [390, 419] on button "Volgende vraag" at bounding box center [402, 420] width 322 height 22
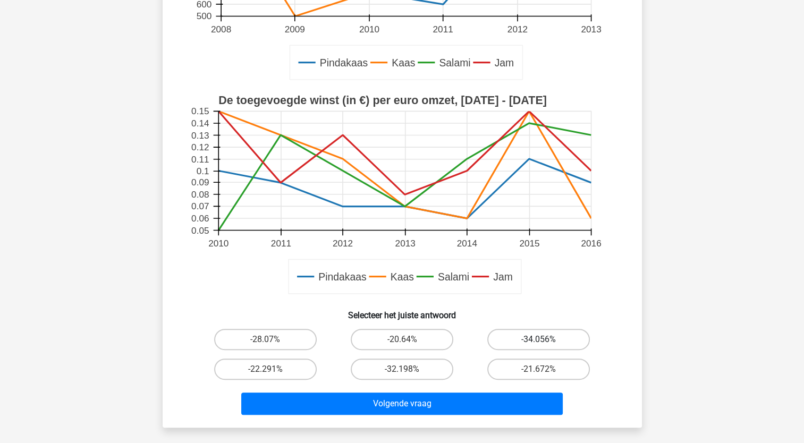
click at [537, 340] on label "-34.056%" at bounding box center [538, 339] width 103 height 21
click at [539, 340] on input "-34.056%" at bounding box center [542, 343] width 7 height 7
radio input "true"
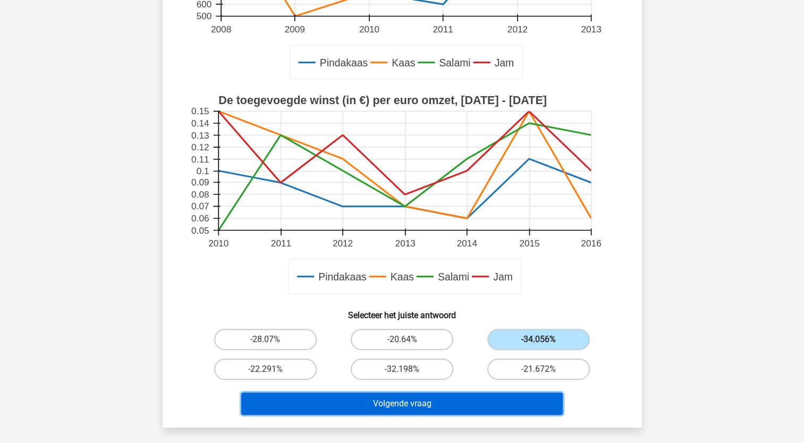
click at [426, 405] on button "Volgende vraag" at bounding box center [402, 404] width 322 height 22
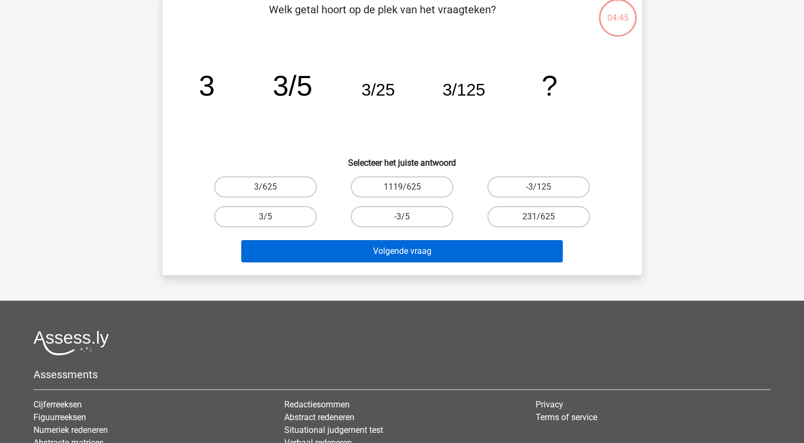
scroll to position [53, 0]
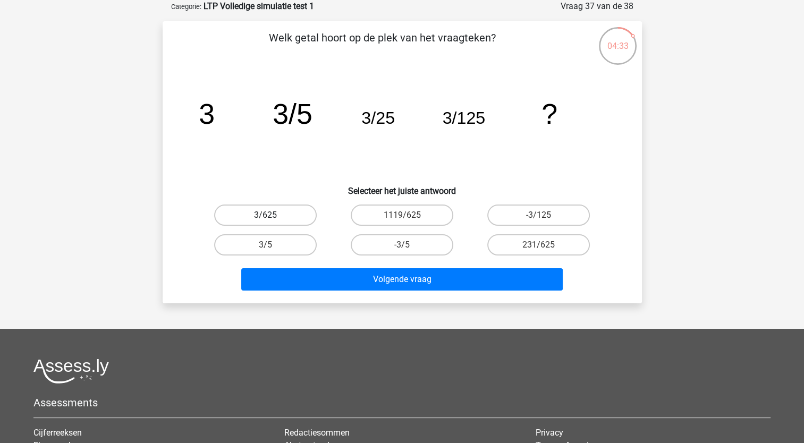
click at [261, 214] on label "3/625" at bounding box center [265, 215] width 103 height 21
click at [265, 215] on input "3/625" at bounding box center [268, 218] width 7 height 7
radio input "true"
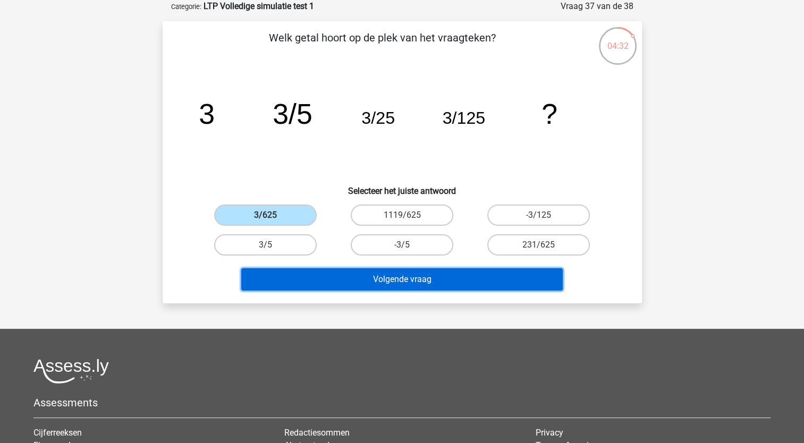
click at [325, 277] on button "Volgende vraag" at bounding box center [402, 279] width 322 height 22
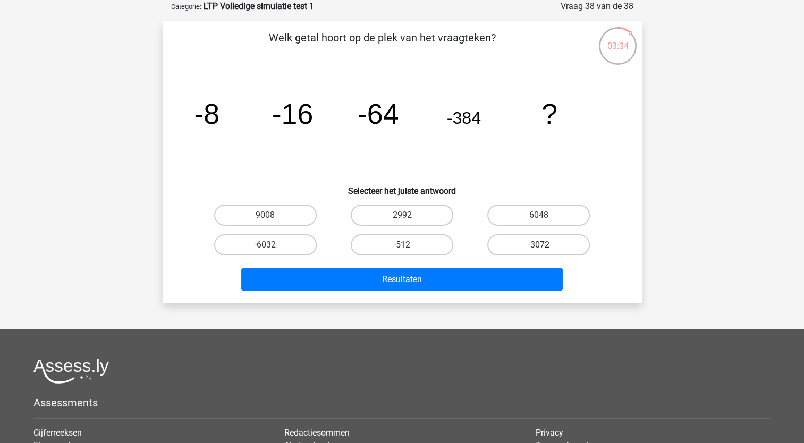
click at [523, 242] on label "-3072" at bounding box center [538, 244] width 103 height 21
click at [539, 245] on input "-3072" at bounding box center [542, 248] width 7 height 7
radio input "true"
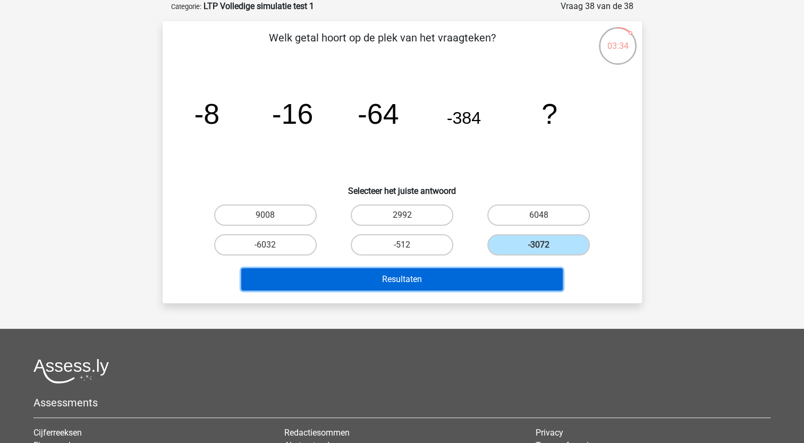
click at [467, 277] on button "Resultaten" at bounding box center [402, 279] width 322 height 22
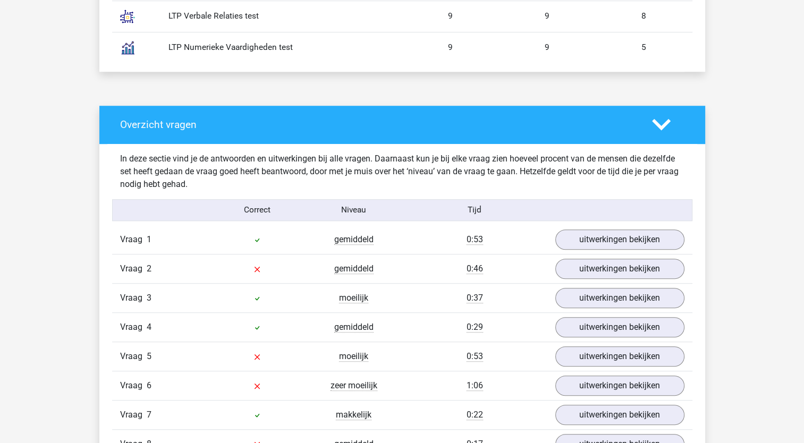
scroll to position [744, 0]
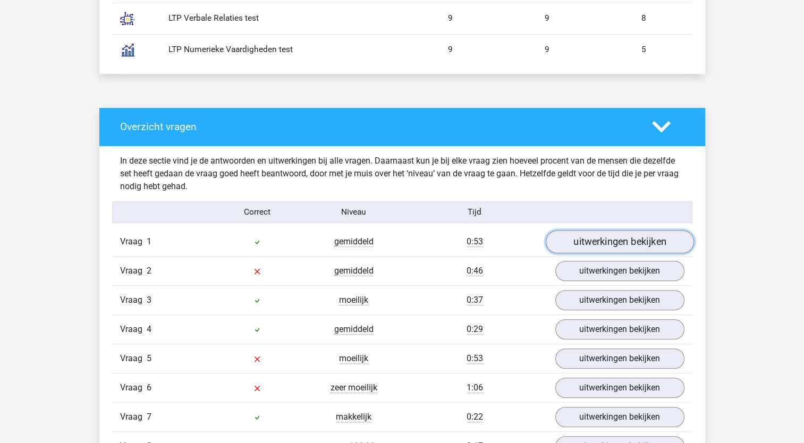
click at [601, 240] on link "uitwerkingen bekijken" at bounding box center [619, 241] width 148 height 23
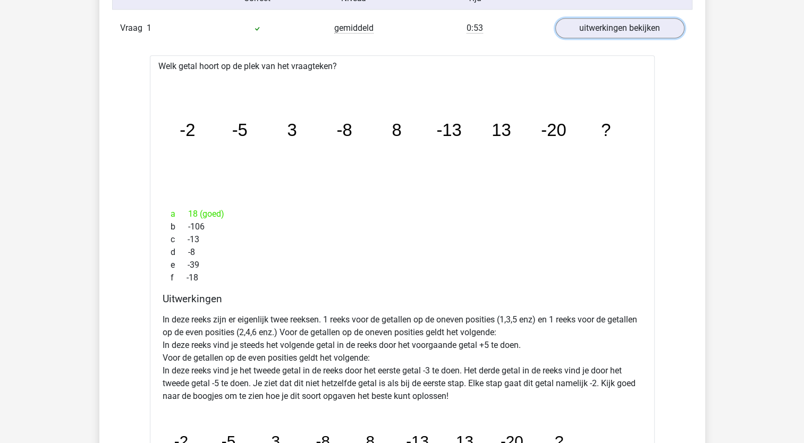
scroll to position [957, 0]
click at [614, 22] on link "uitwerkingen bekijken" at bounding box center [619, 29] width 148 height 23
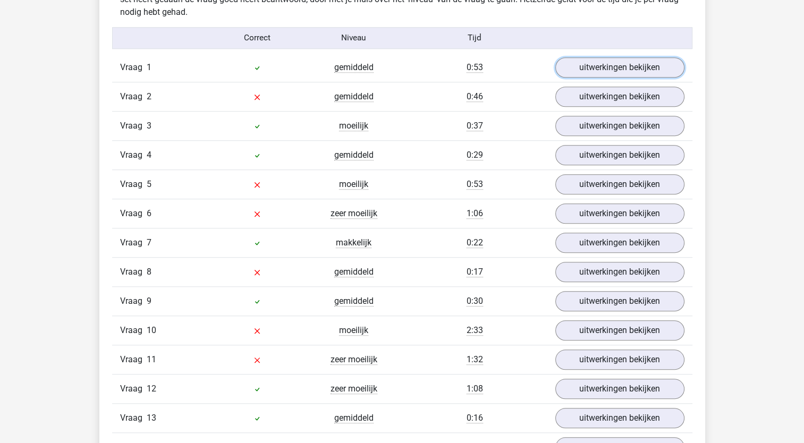
scroll to position [850, 0]
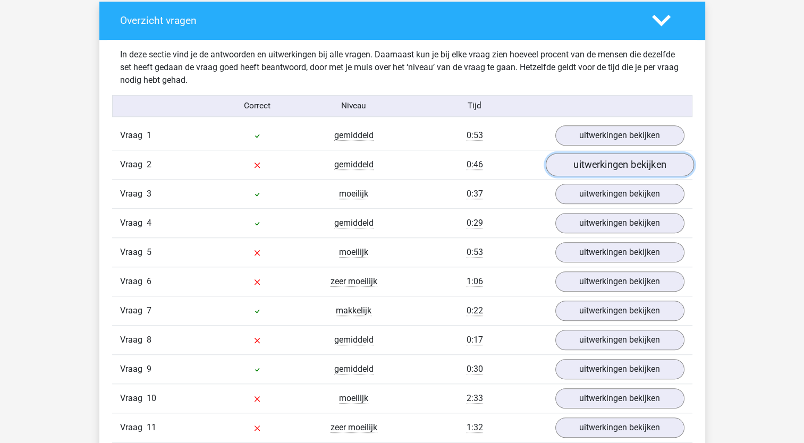
click at [612, 166] on link "uitwerkingen bekijken" at bounding box center [619, 164] width 148 height 23
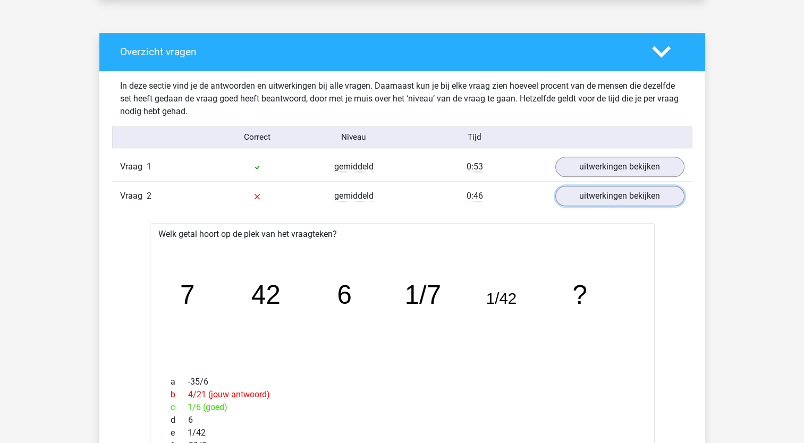
scroll to position [797, 0]
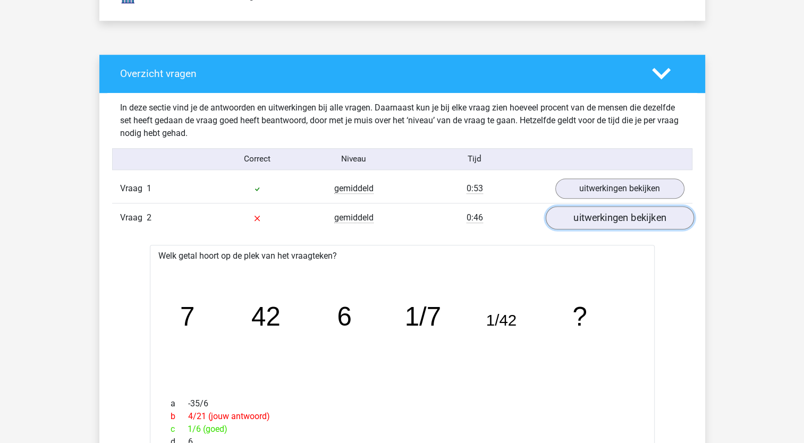
click at [609, 217] on link "uitwerkingen bekijken" at bounding box center [619, 217] width 148 height 23
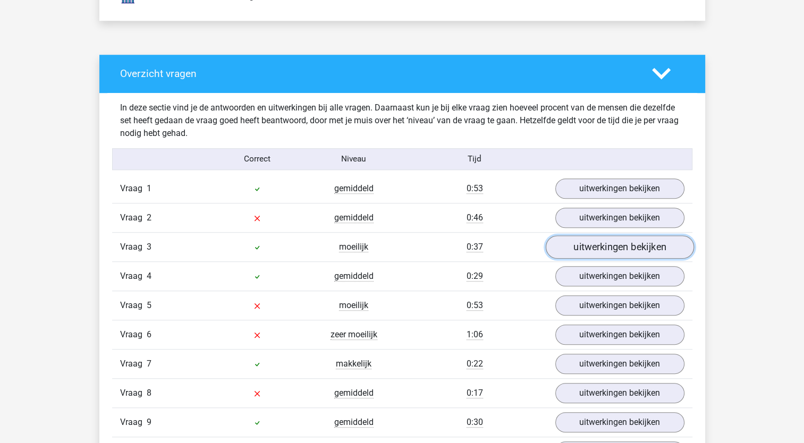
click at [593, 248] on link "uitwerkingen bekijken" at bounding box center [619, 246] width 148 height 23
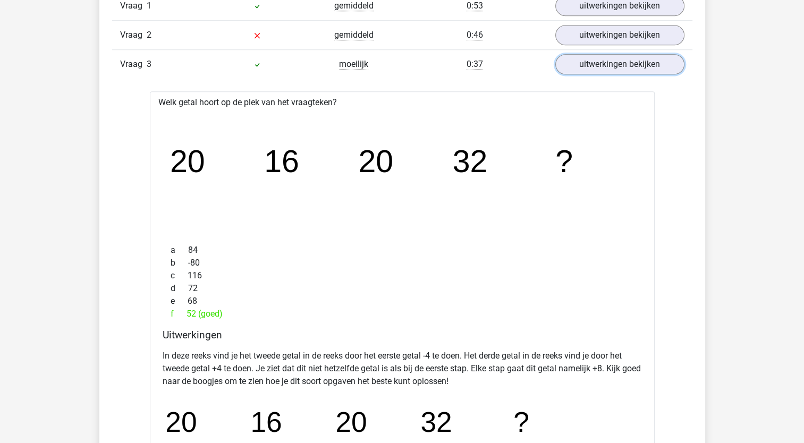
scroll to position [957, 0]
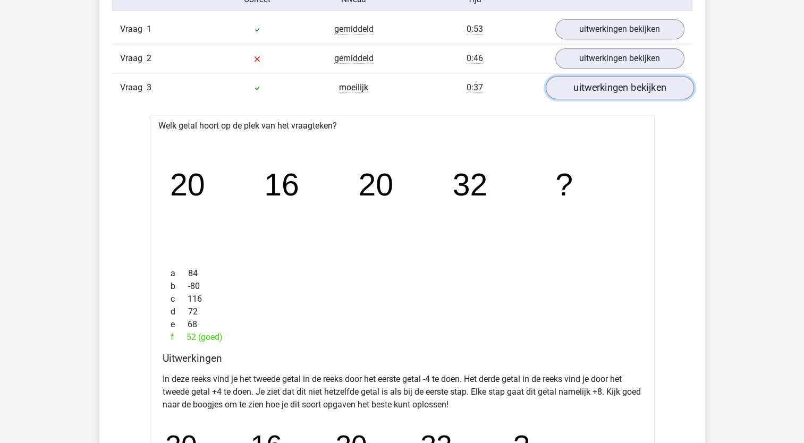
click at [587, 85] on link "uitwerkingen bekijken" at bounding box center [619, 87] width 148 height 23
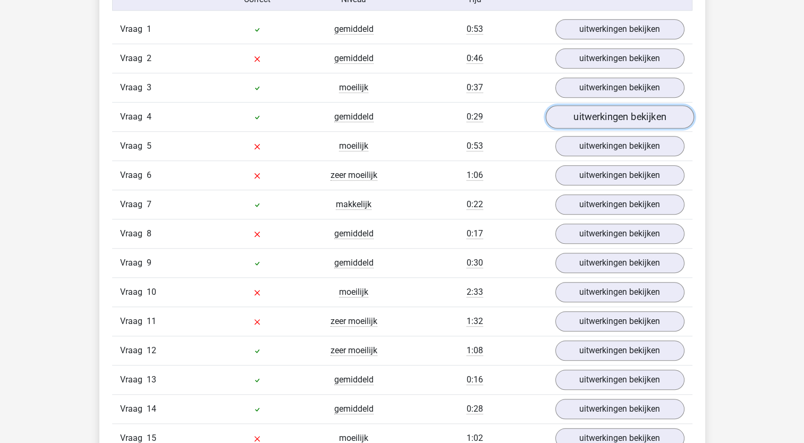
click at [581, 116] on link "uitwerkingen bekijken" at bounding box center [619, 116] width 148 height 23
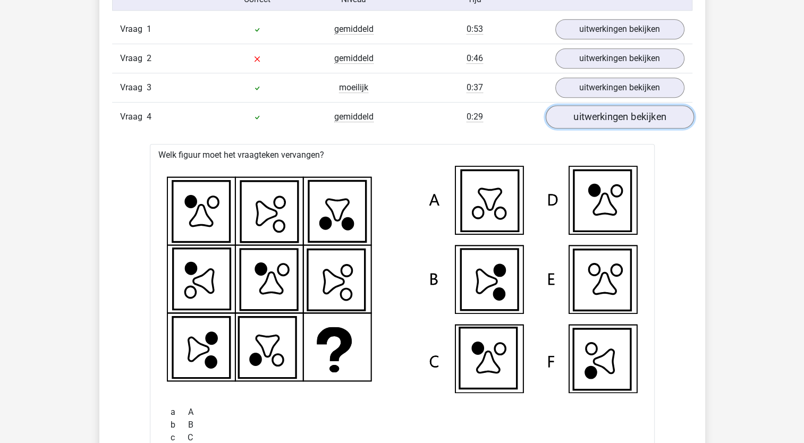
click at [581, 116] on link "uitwerkingen bekijken" at bounding box center [619, 116] width 148 height 23
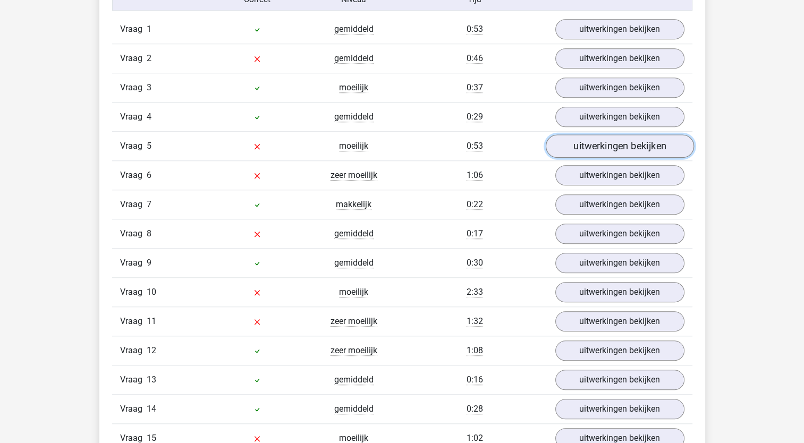
click at [581, 144] on link "uitwerkingen bekijken" at bounding box center [619, 145] width 148 height 23
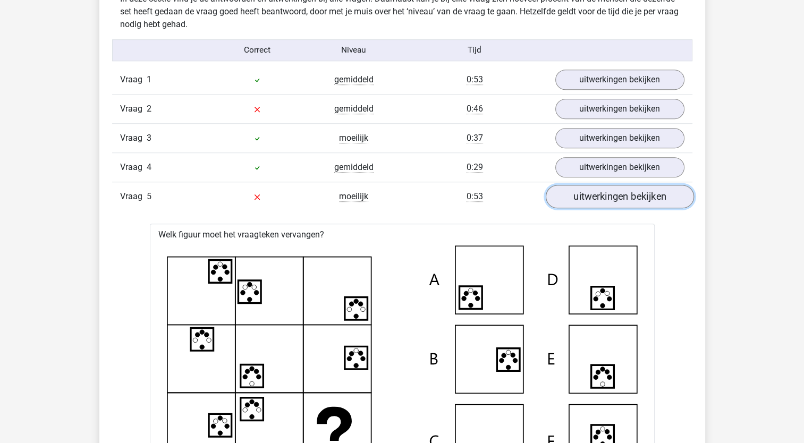
scroll to position [904, 0]
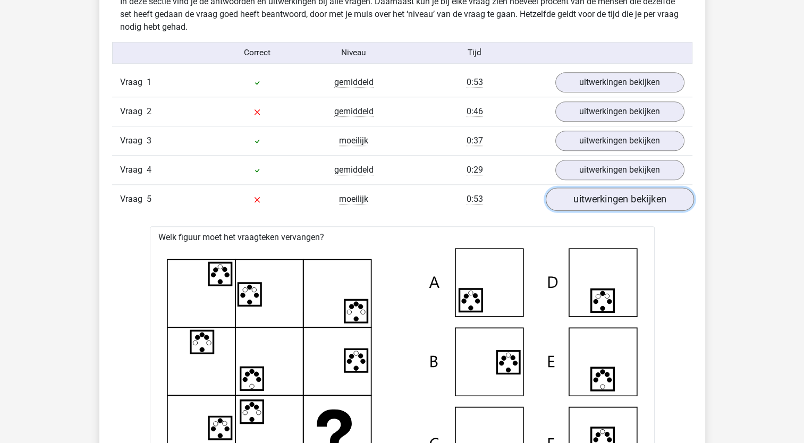
click at [606, 199] on link "uitwerkingen bekijken" at bounding box center [619, 199] width 148 height 23
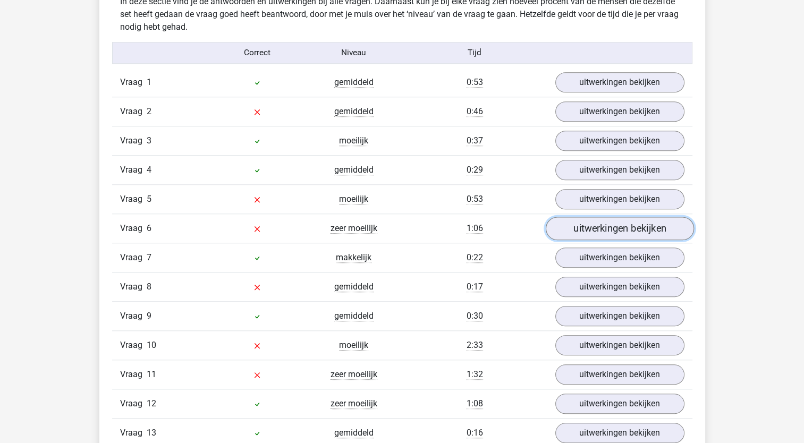
click at [592, 227] on link "uitwerkingen bekijken" at bounding box center [619, 228] width 148 height 23
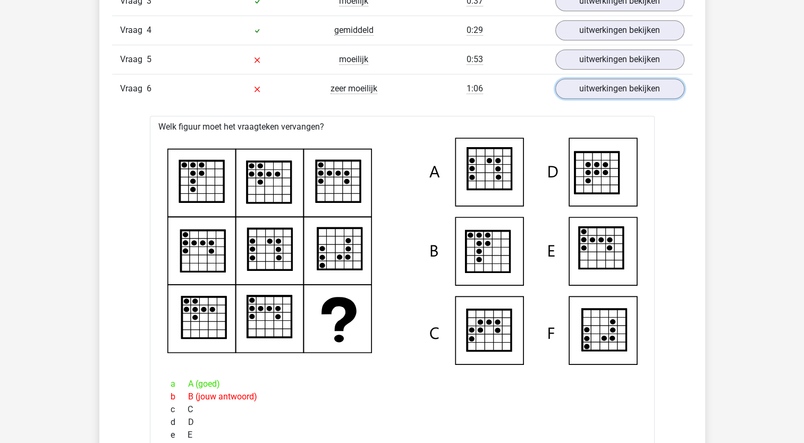
scroll to position [957, 0]
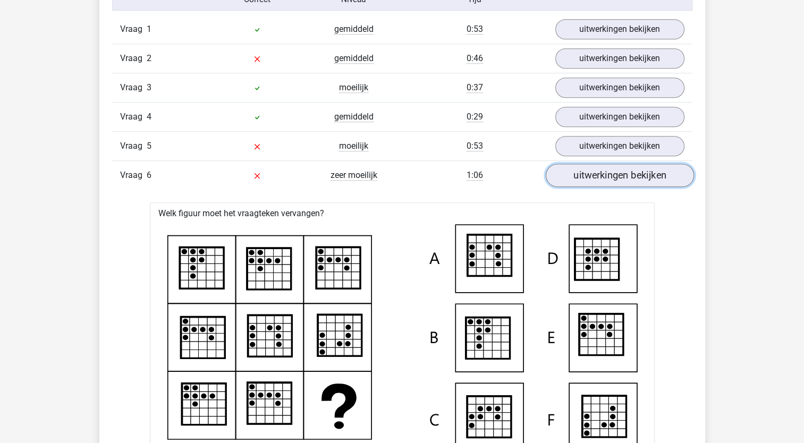
click at [617, 173] on link "uitwerkingen bekijken" at bounding box center [619, 175] width 148 height 23
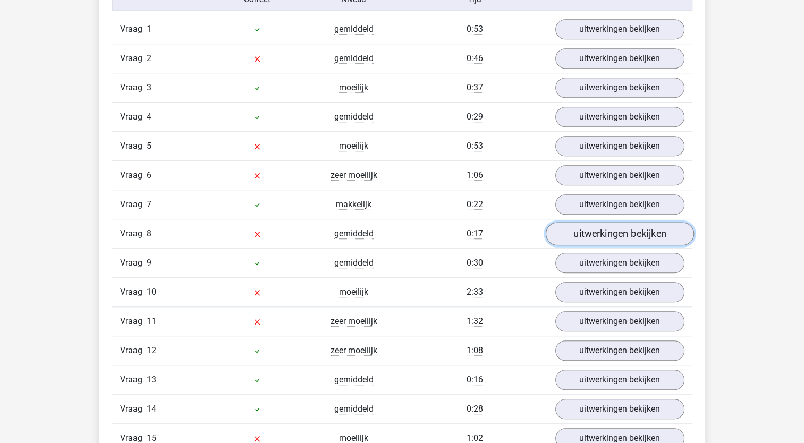
click at [601, 229] on link "uitwerkingen bekijken" at bounding box center [619, 233] width 148 height 23
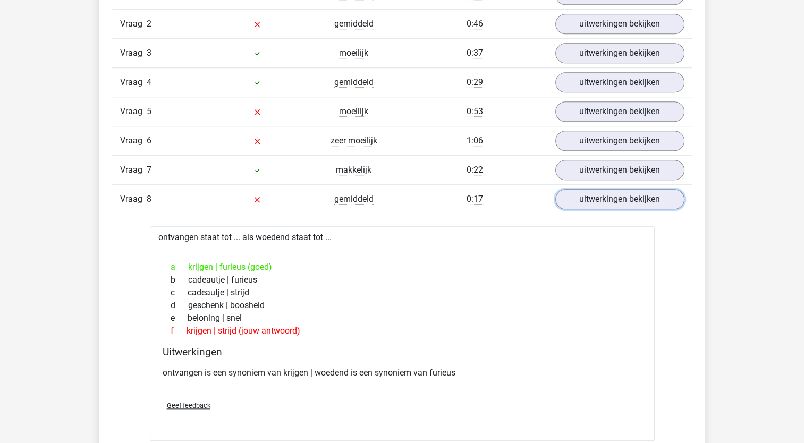
scroll to position [1010, 0]
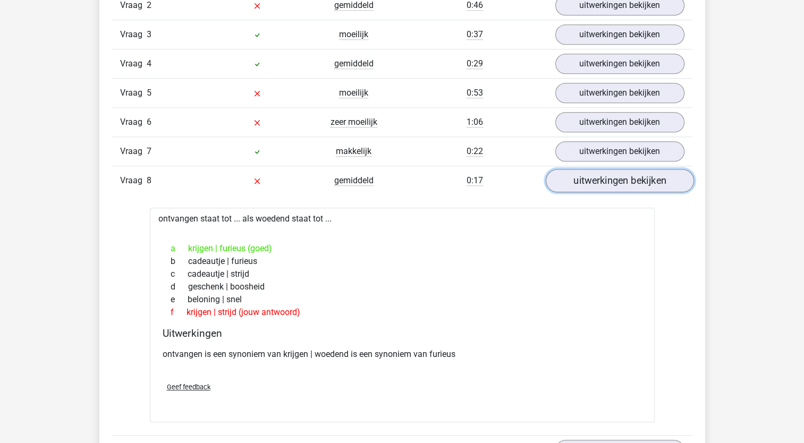
click at [612, 180] on link "uitwerkingen bekijken" at bounding box center [619, 180] width 148 height 23
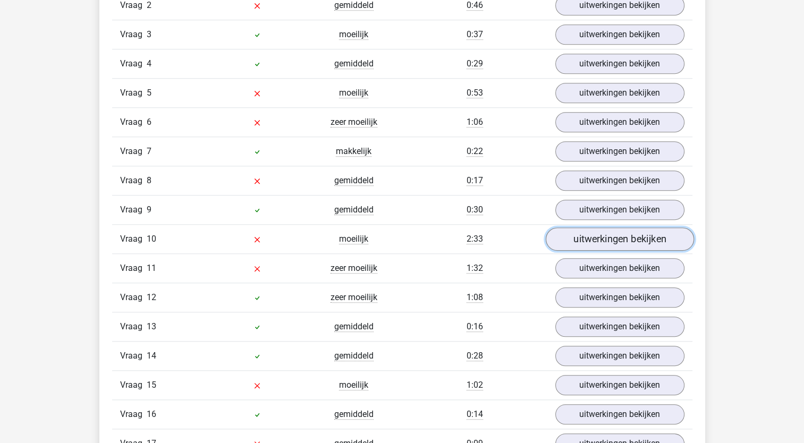
click at [608, 237] on link "uitwerkingen bekijken" at bounding box center [619, 238] width 148 height 23
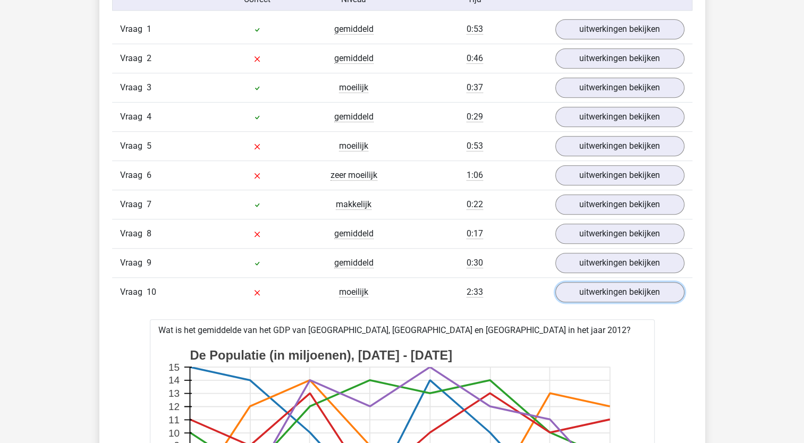
scroll to position [957, 0]
click at [597, 289] on link "uitwerkingen bekijken" at bounding box center [619, 292] width 148 height 23
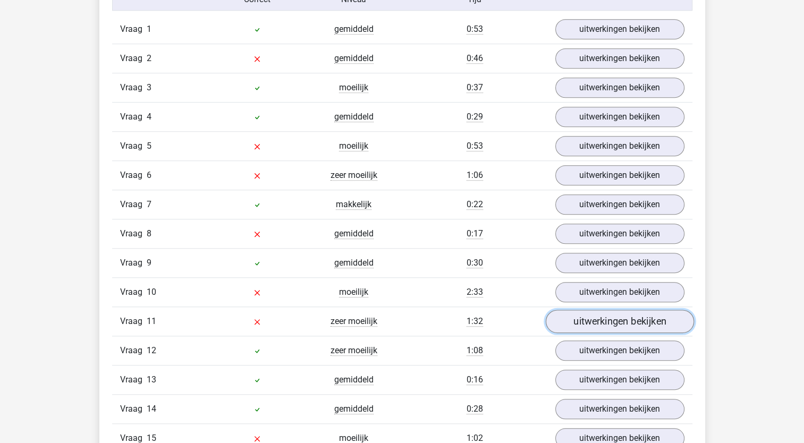
click at [578, 317] on link "uitwerkingen bekijken" at bounding box center [619, 321] width 148 height 23
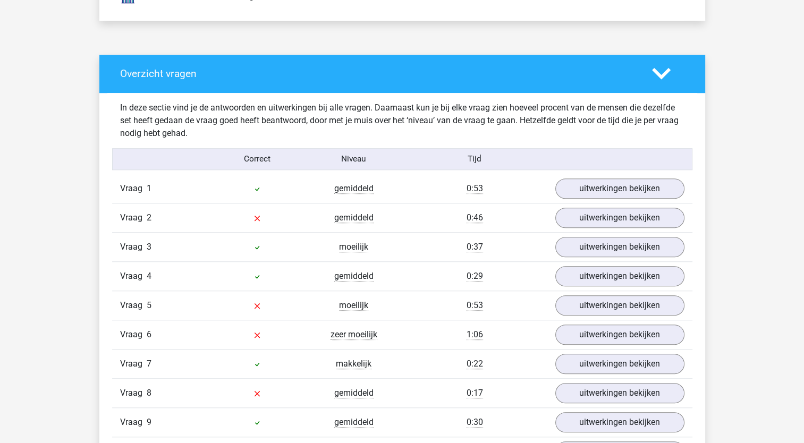
scroll to position [1010, 0]
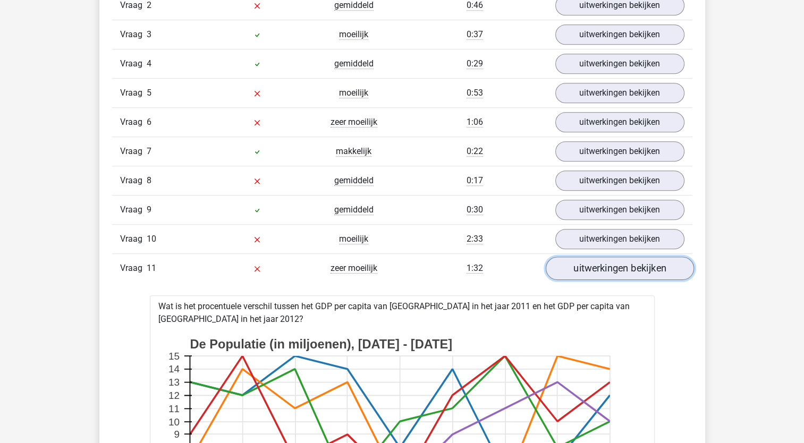
click at [593, 271] on link "uitwerkingen bekijken" at bounding box center [619, 268] width 148 height 23
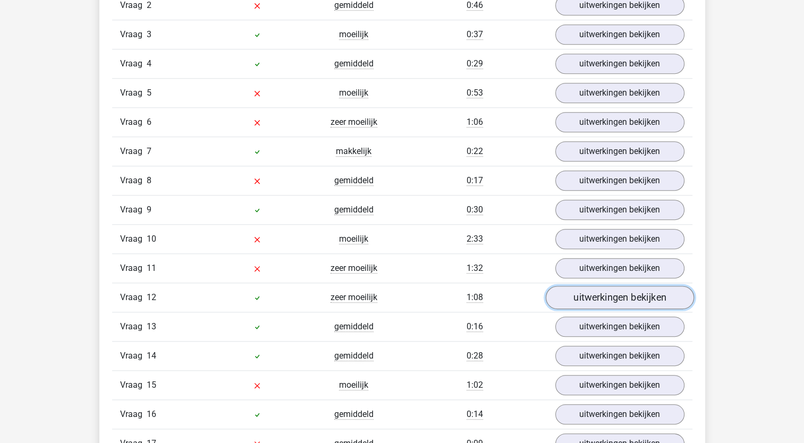
click at [587, 293] on link "uitwerkingen bekijken" at bounding box center [619, 297] width 148 height 23
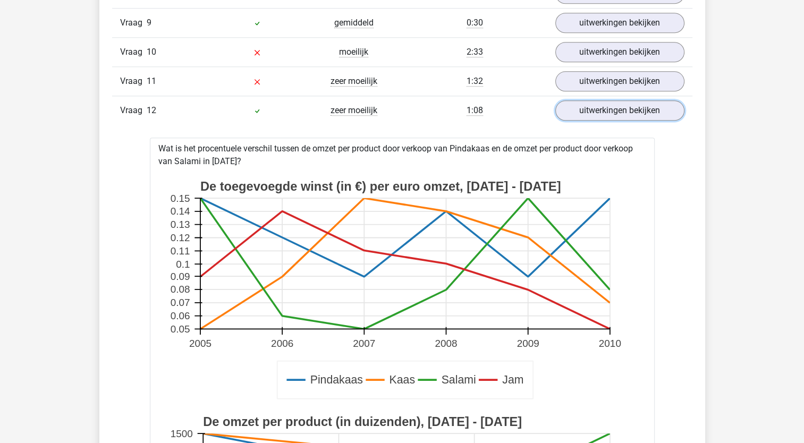
scroll to position [1063, 0]
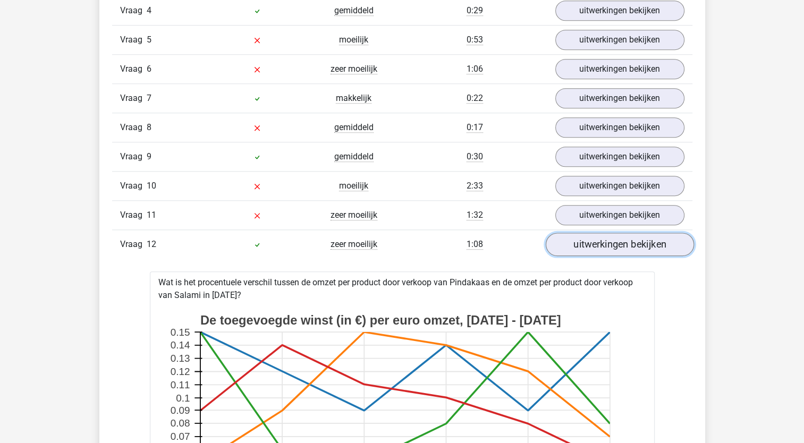
click at [615, 242] on link "uitwerkingen bekijken" at bounding box center [619, 244] width 148 height 23
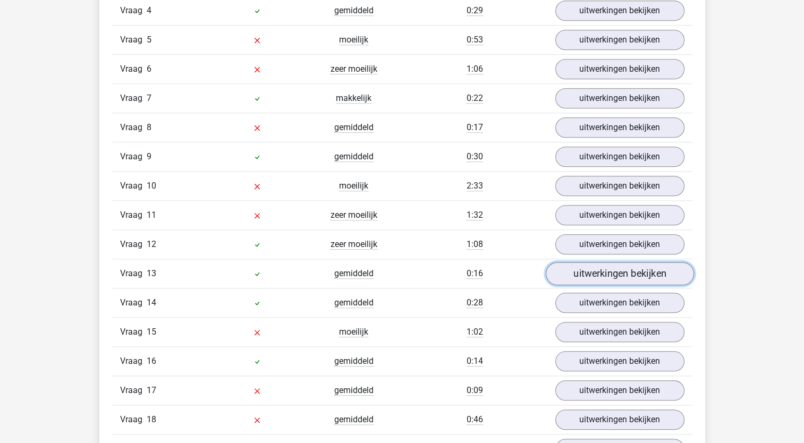
click at [605, 268] on link "uitwerkingen bekijken" at bounding box center [619, 273] width 148 height 23
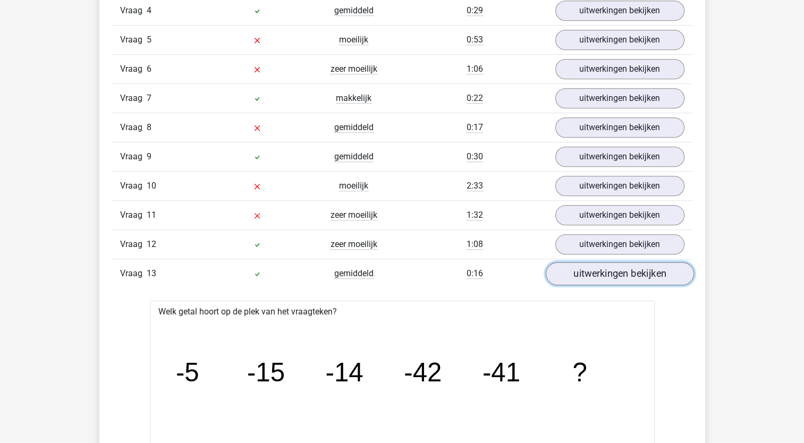
click at [602, 266] on link "uitwerkingen bekijken" at bounding box center [619, 273] width 148 height 23
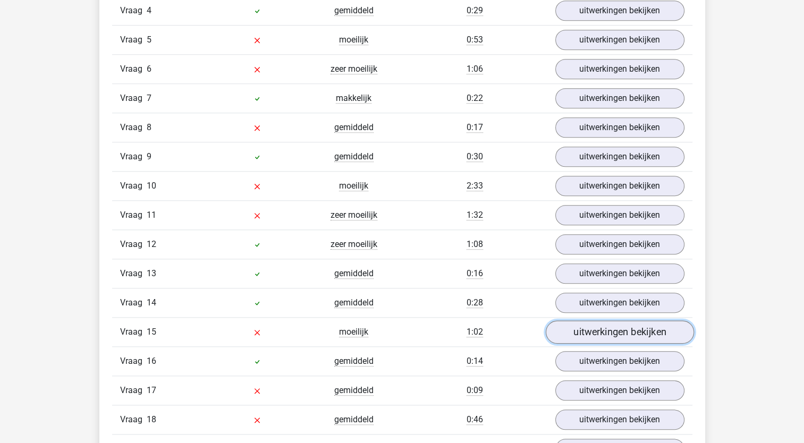
click at [598, 326] on link "uitwerkingen bekijken" at bounding box center [619, 332] width 148 height 23
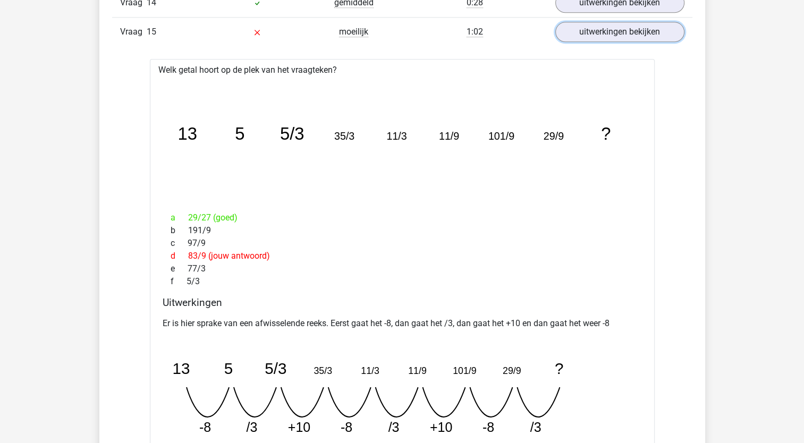
scroll to position [1382, 0]
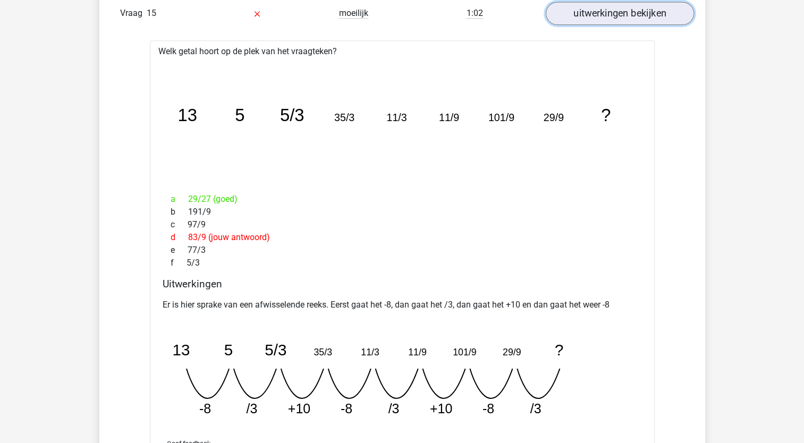
click at [591, 9] on link "uitwerkingen bekijken" at bounding box center [619, 13] width 148 height 23
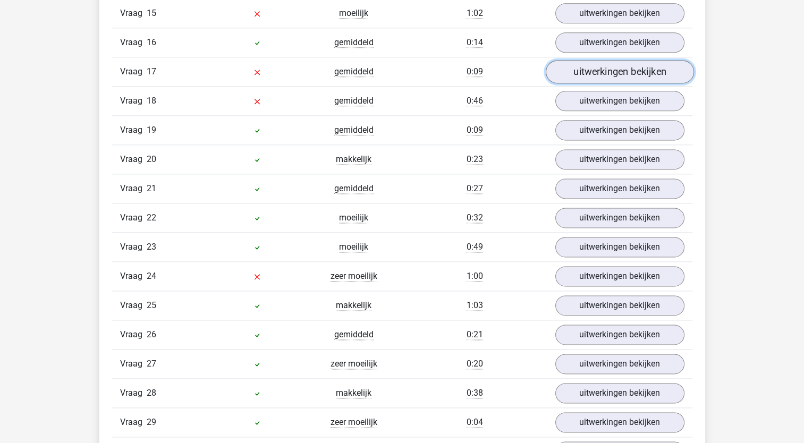
click at [581, 68] on link "uitwerkingen bekijken" at bounding box center [619, 71] width 148 height 23
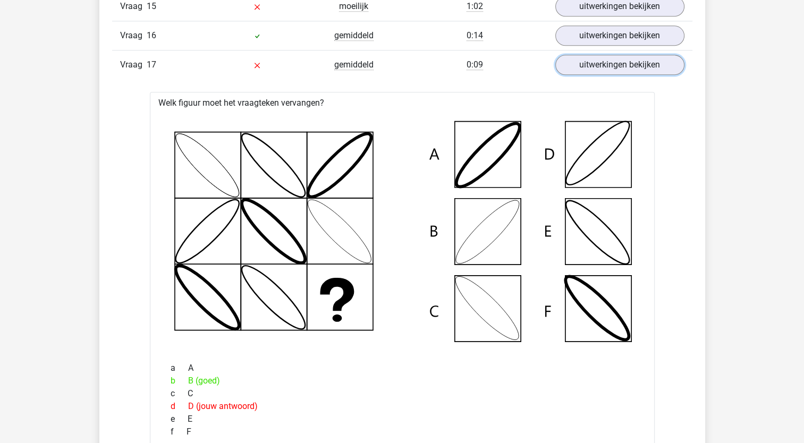
scroll to position [1276, 0]
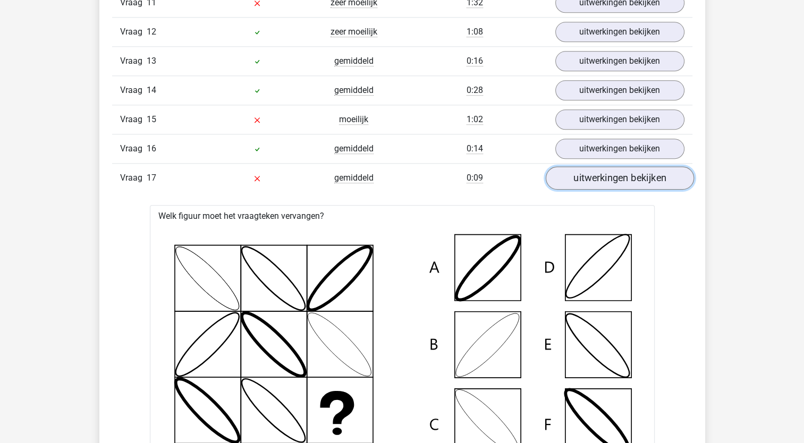
click at [593, 170] on link "uitwerkingen bekijken" at bounding box center [619, 177] width 148 height 23
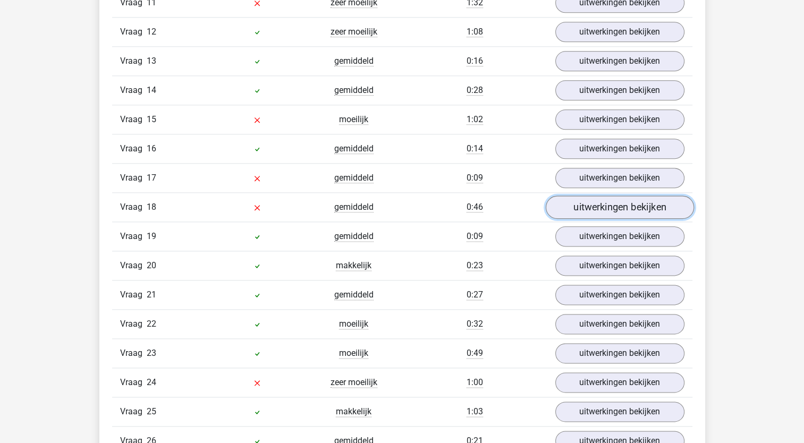
click at [591, 201] on link "uitwerkingen bekijken" at bounding box center [619, 207] width 148 height 23
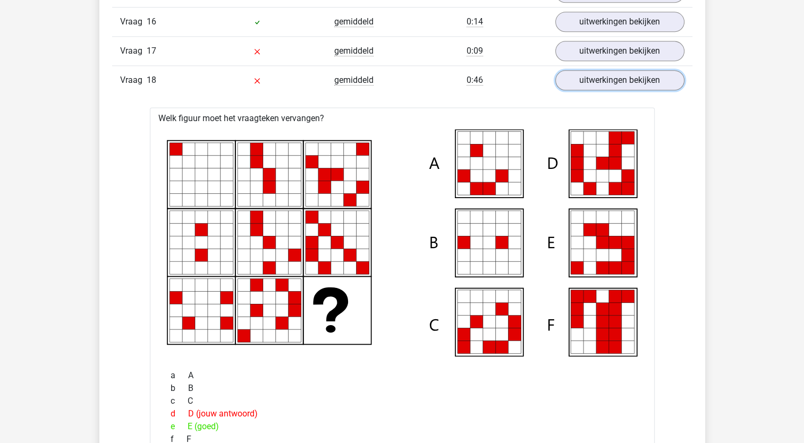
scroll to position [1329, 0]
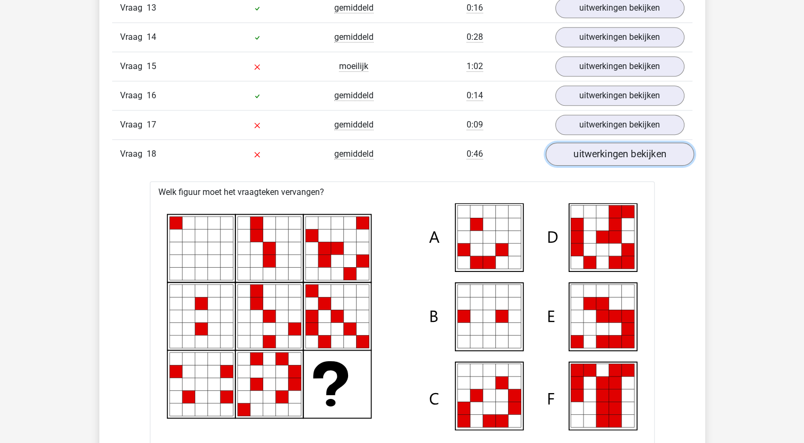
click at [587, 148] on link "uitwerkingen bekijken" at bounding box center [619, 153] width 148 height 23
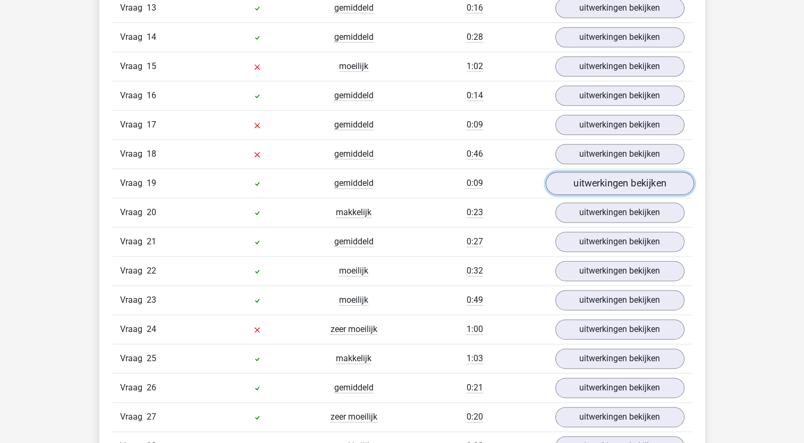
click at [579, 176] on link "uitwerkingen bekijken" at bounding box center [619, 183] width 148 height 23
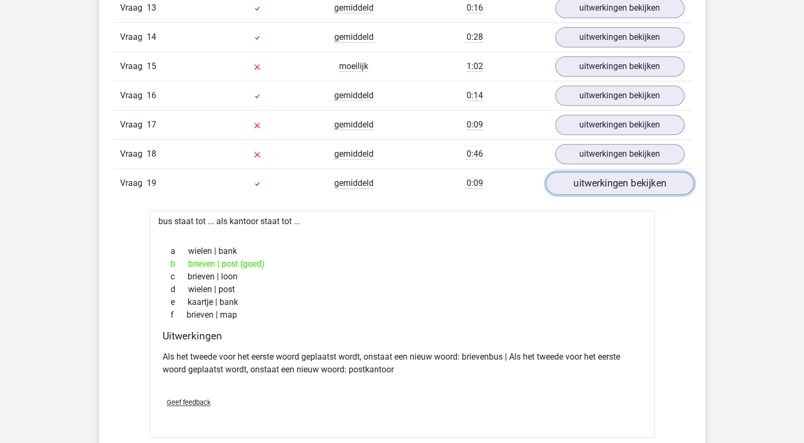
click at [579, 176] on link "uitwerkingen bekijken" at bounding box center [619, 183] width 148 height 23
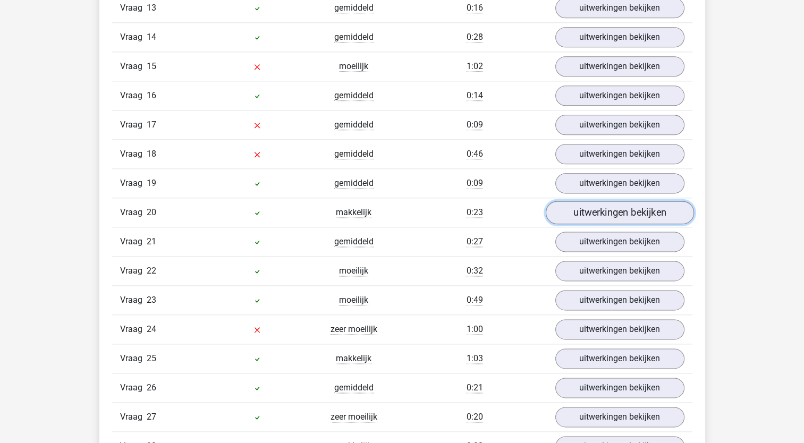
click at [580, 203] on link "uitwerkingen bekijken" at bounding box center [619, 212] width 148 height 23
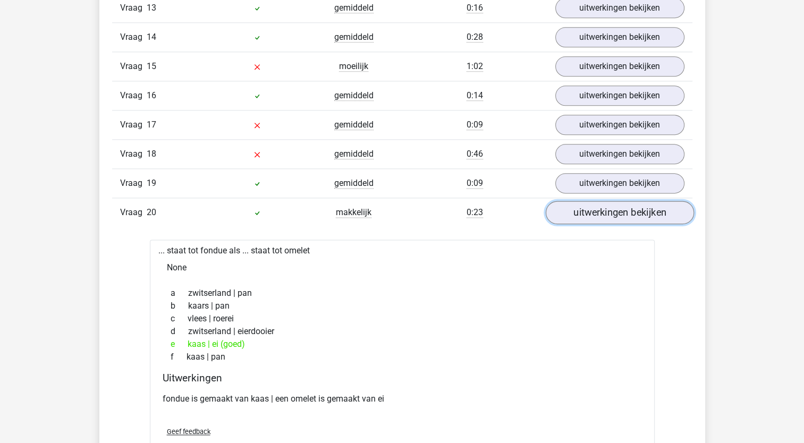
click at [581, 203] on link "uitwerkingen bekijken" at bounding box center [619, 212] width 148 height 23
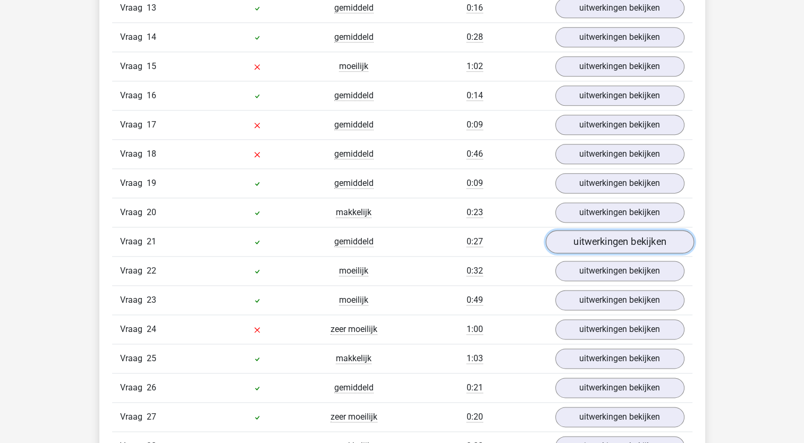
click at [592, 234] on link "uitwerkingen bekijken" at bounding box center [619, 241] width 148 height 23
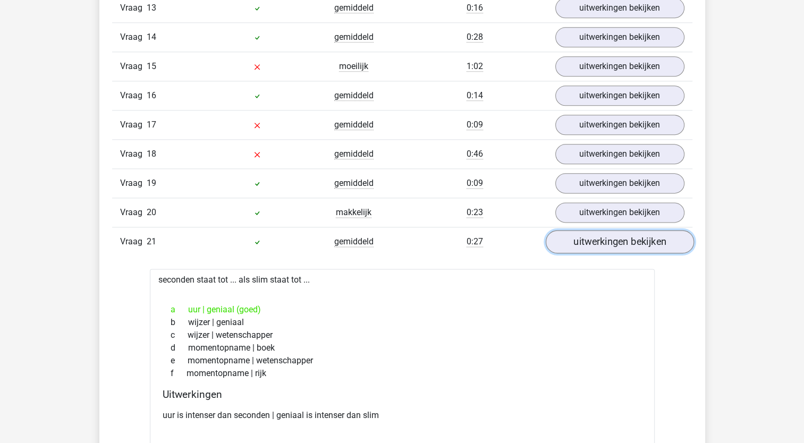
click at [595, 233] on link "uitwerkingen bekijken" at bounding box center [619, 241] width 148 height 23
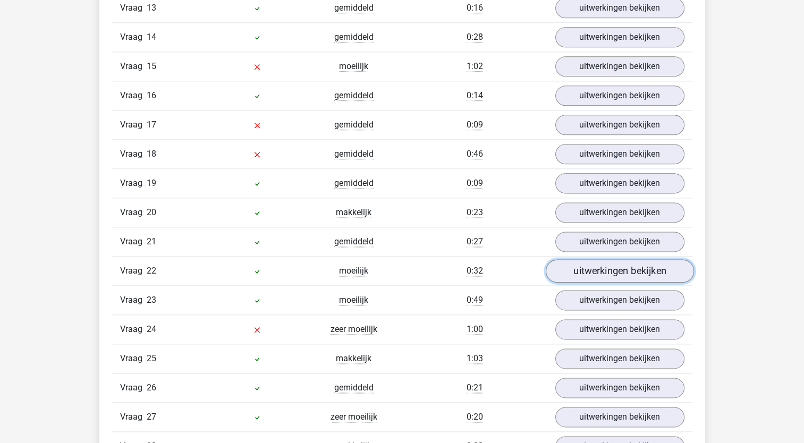
click at [589, 264] on link "uitwerkingen bekijken" at bounding box center [619, 270] width 148 height 23
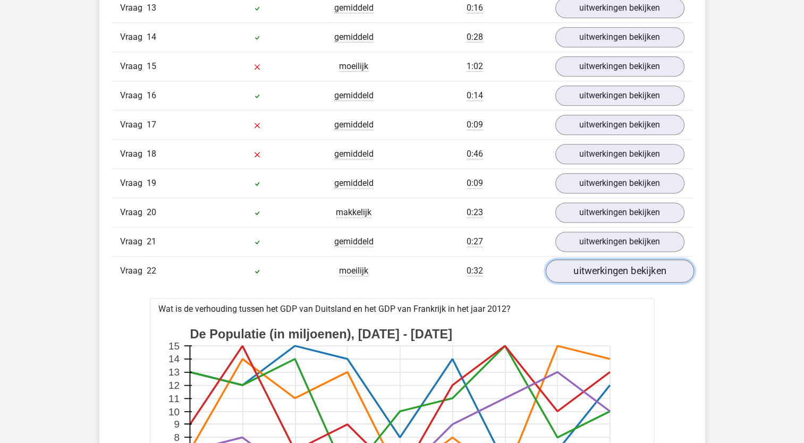
click at [591, 262] on link "uitwerkingen bekijken" at bounding box center [619, 270] width 148 height 23
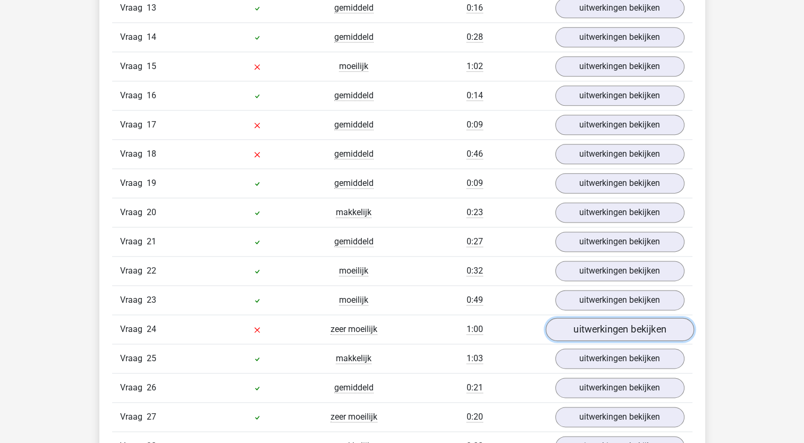
click at [596, 322] on link "uitwerkingen bekijken" at bounding box center [619, 329] width 148 height 23
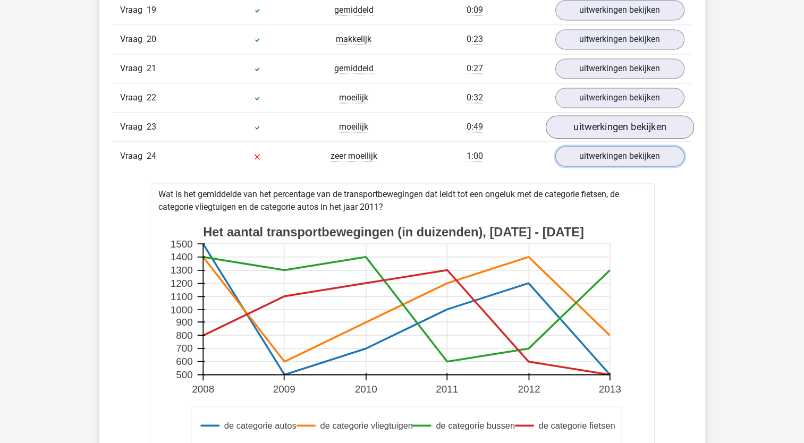
scroll to position [1435, 0]
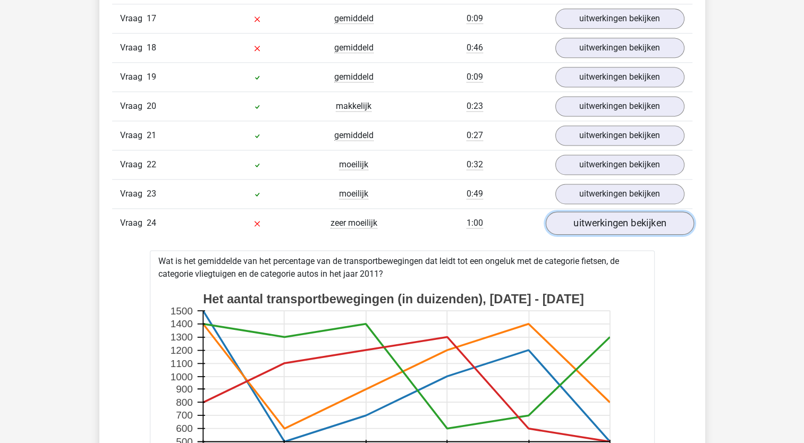
click at [612, 217] on link "uitwerkingen bekijken" at bounding box center [619, 223] width 148 height 23
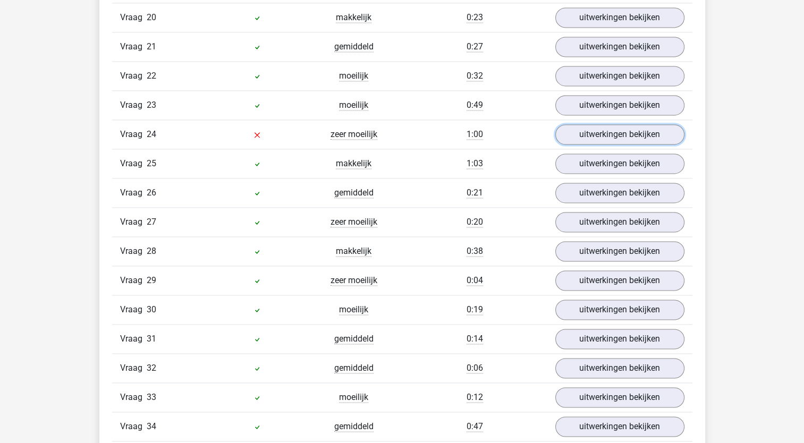
scroll to position [1541, 0]
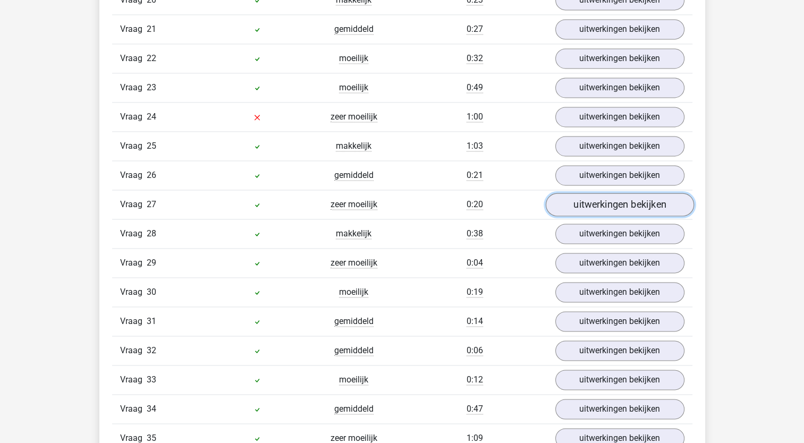
click at [610, 193] on link "uitwerkingen bekijken" at bounding box center [619, 204] width 148 height 23
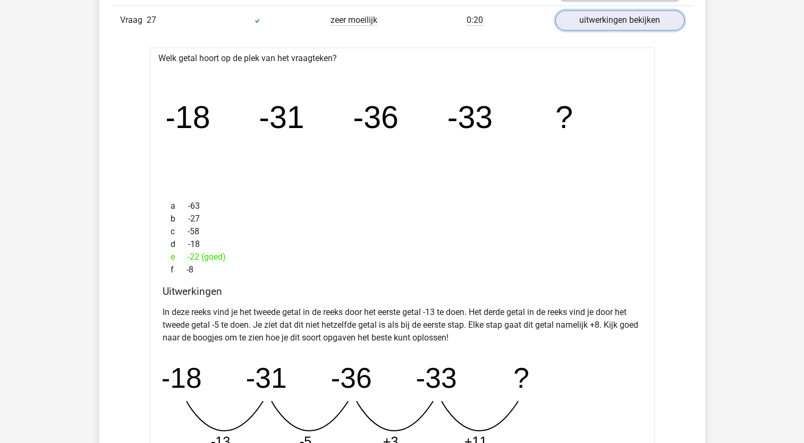
scroll to position [1648, 0]
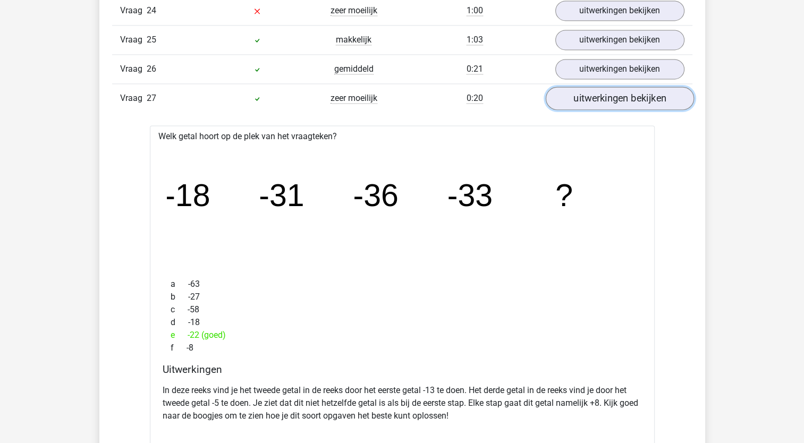
click at [592, 87] on link "uitwerkingen bekijken" at bounding box center [619, 98] width 148 height 23
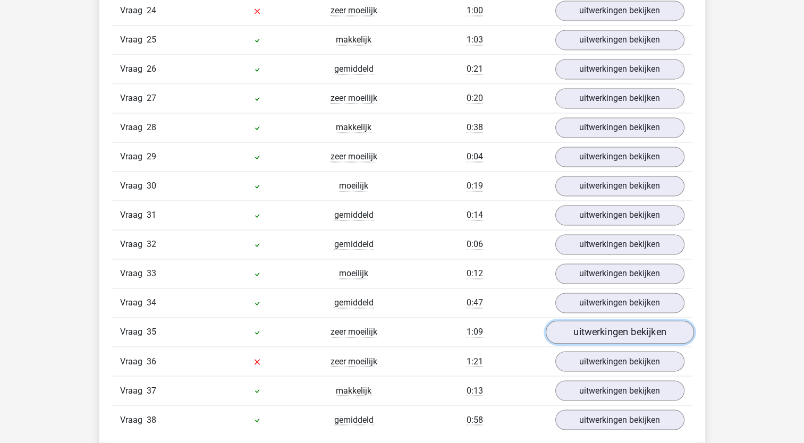
click at [609, 323] on link "uitwerkingen bekijken" at bounding box center [619, 332] width 148 height 23
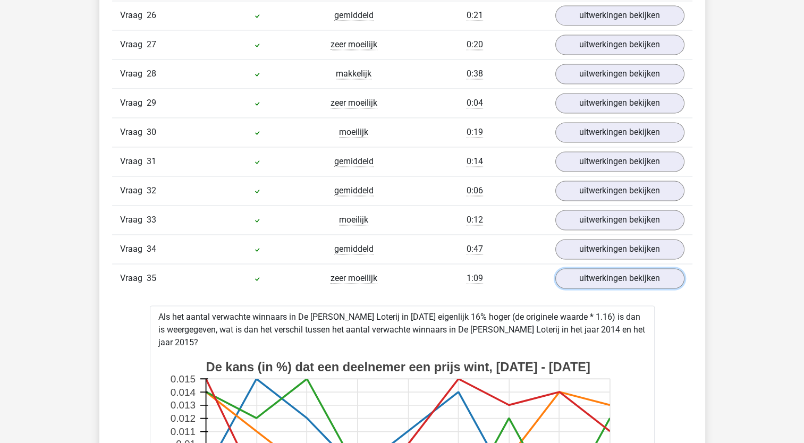
scroll to position [1701, 0]
click at [613, 268] on link "uitwerkingen bekijken" at bounding box center [619, 278] width 148 height 23
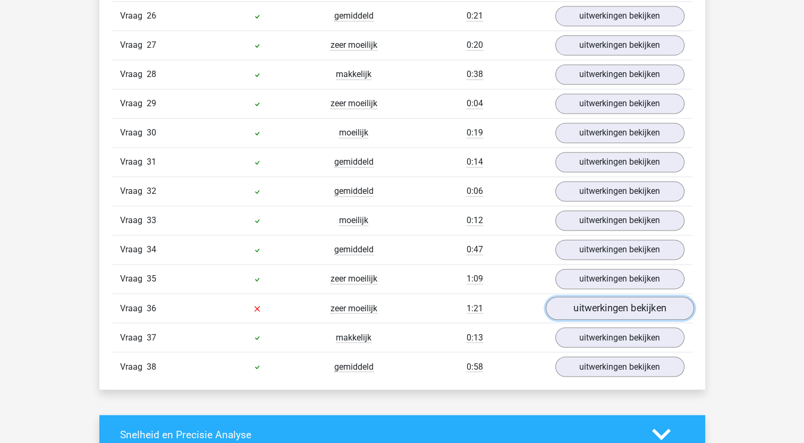
click at [615, 297] on link "uitwerkingen bekijken" at bounding box center [619, 308] width 148 height 23
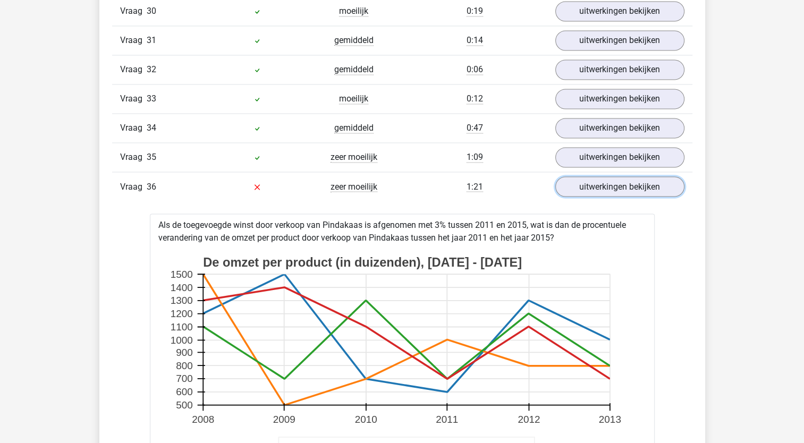
scroll to position [1807, 0]
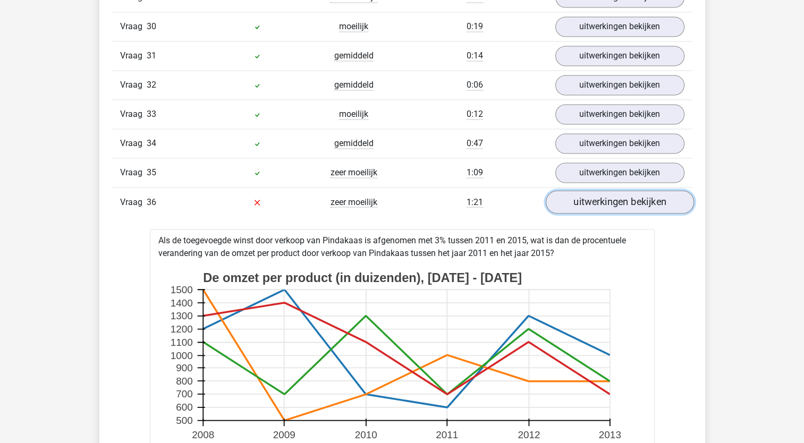
click at [617, 190] on link "uitwerkingen bekijken" at bounding box center [619, 201] width 148 height 23
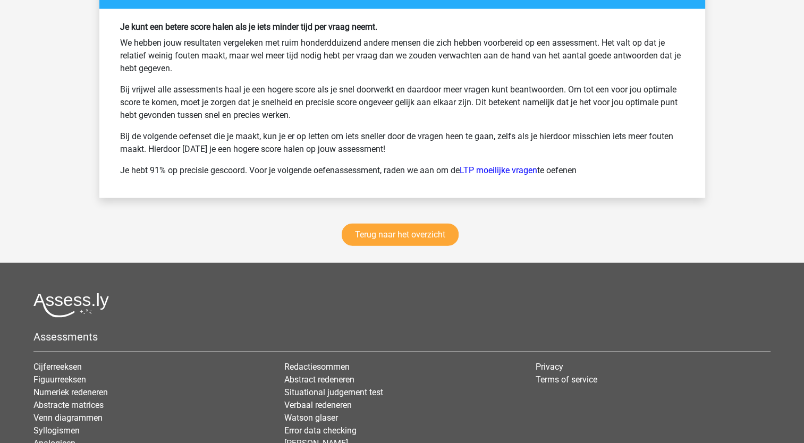
scroll to position [2590, 0]
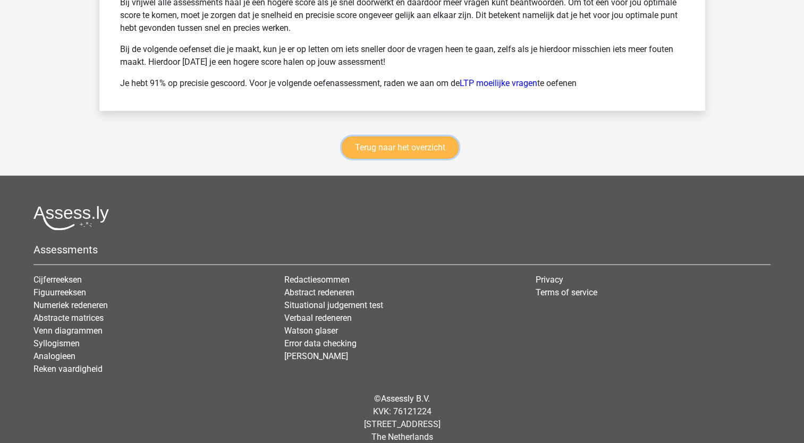
click at [397, 137] on link "Terug naar het overzicht" at bounding box center [400, 148] width 117 height 22
